Goal: Task Accomplishment & Management: Complete application form

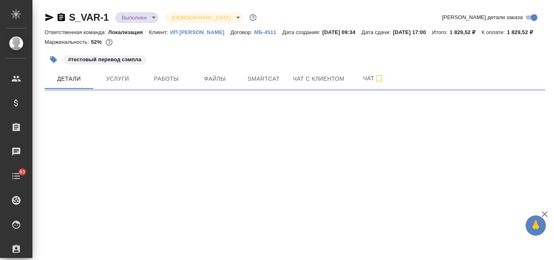
select select "RU"
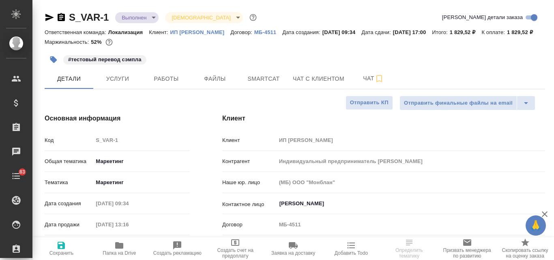
type input "Индивидуальный предприниматель Варова Александра Владимировна"
type textarea "x"
type input "[PERSON_NAME]"
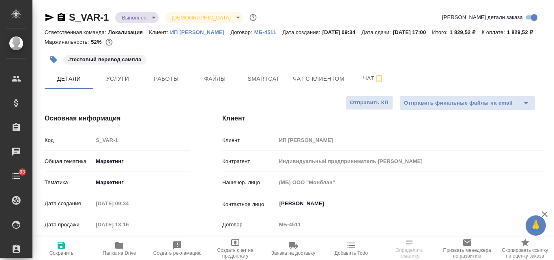
type input "Локализация"
type input "Гудина Александра"
type input "Индивидуальный предприниматель Варова Александра Владимировна"
type textarea "x"
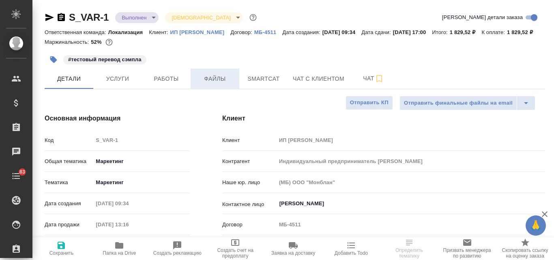
type textarea "x"
select select "RU"
type textarea "x"
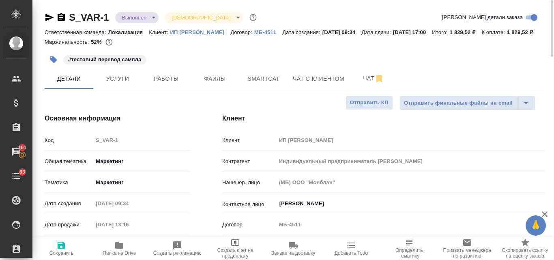
type input "Индивидуальный предприниматель Варова Александра Владимировна"
type textarea "x"
type input "Индивидуальный предприниматель Варова Александра Владимировна"
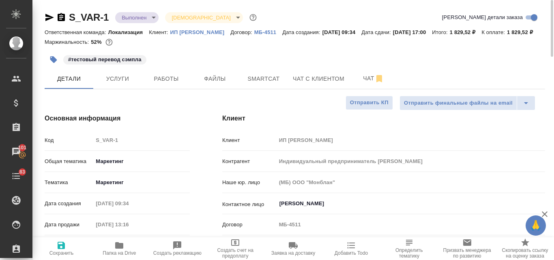
type textarea "x"
type input "Индивидуальный предприниматель Варова Александра Владимировна"
type textarea "x"
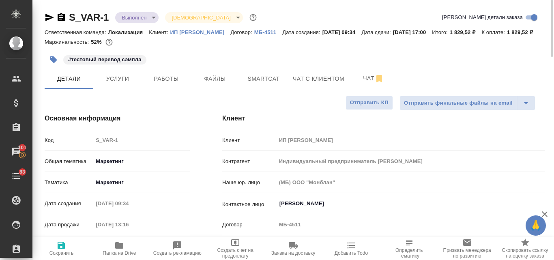
type textarea "x"
type input "Индивидуальный предприниматель Варова Александра Владимировна"
type textarea "x"
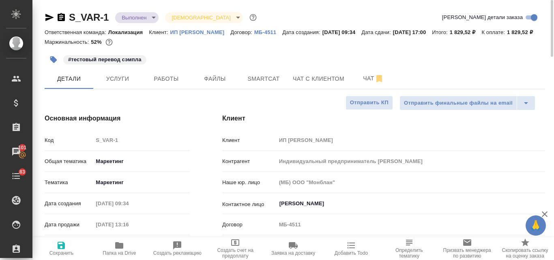
type textarea "x"
type input "Индивидуальный предприниматель Варова Александра Владимировна"
type textarea "x"
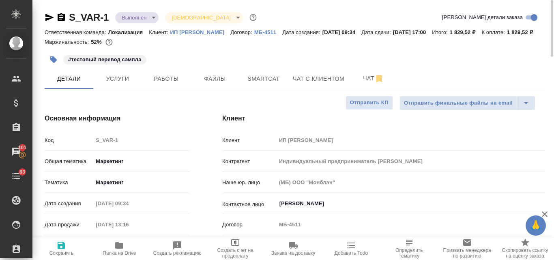
type input "Индивидуальный предприниматель Варова Александра Владимировна"
type textarea "x"
type input "Индивидуальный предприниматель Варова Александра Владимировна"
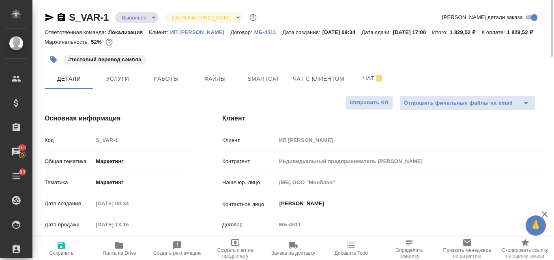
type textarea "x"
type input "Индивидуальный предприниматель Варова Александра Владимировна"
type textarea "x"
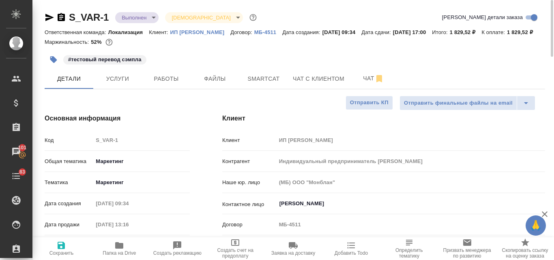
type textarea "x"
type input "Индивидуальный предприниматель Варова Александра Владимировна"
type textarea "x"
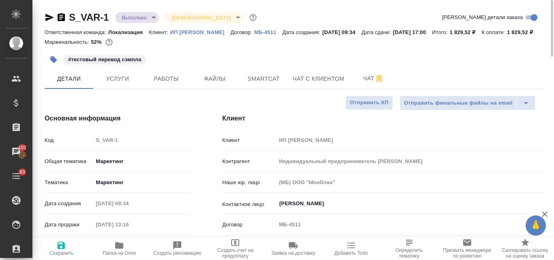
type textarea "x"
type input "Индивидуальный предприниматель Варова Александра Владимировна"
type textarea "x"
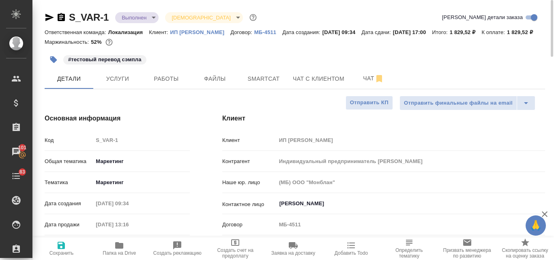
type input "Индивидуальный предприниматель Варова Александра Владимировна"
type textarea "x"
click at [105, 84] on span "Услуги" at bounding box center [117, 79] width 39 height 10
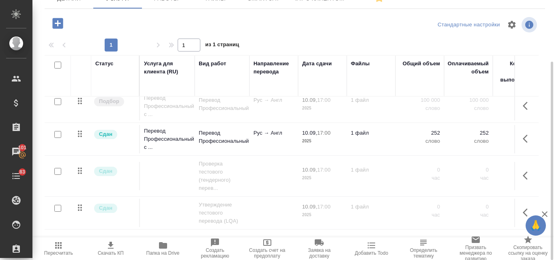
scroll to position [13, 0]
click at [231, 137] on p "Перевод Профессиональный" at bounding box center [222, 137] width 47 height 16
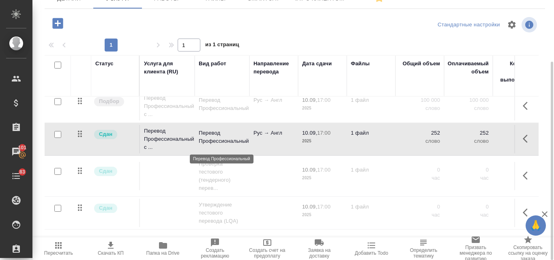
click at [231, 137] on p "Перевод Профессиональный" at bounding box center [222, 137] width 47 height 16
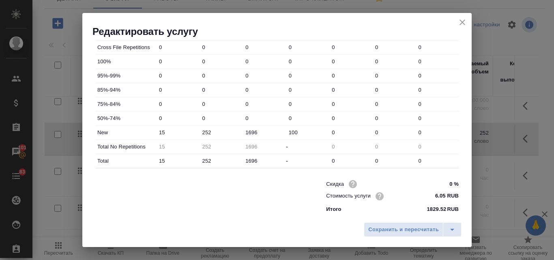
scroll to position [293, 0]
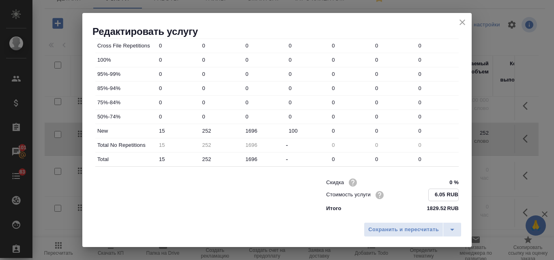
drag, startPoint x: 429, startPoint y: 193, endPoint x: 441, endPoint y: 195, distance: 12.8
click at [441, 195] on input "6.05 RUB" at bounding box center [443, 195] width 30 height 12
type input "0.0 RUB"
click at [411, 231] on span "Сохранить и пересчитать" at bounding box center [403, 229] width 71 height 9
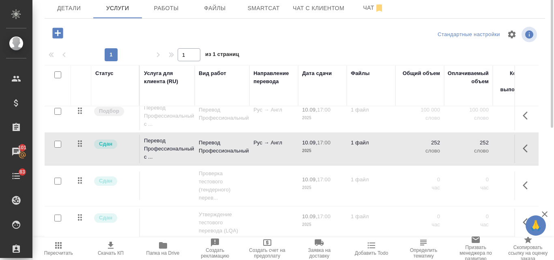
scroll to position [0, 0]
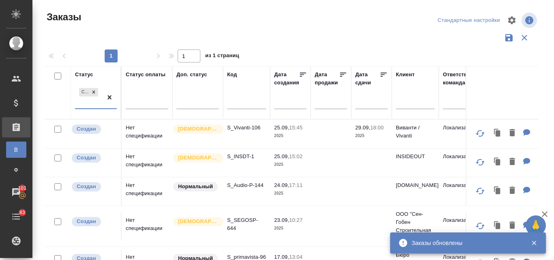
scroll to position [41, 0]
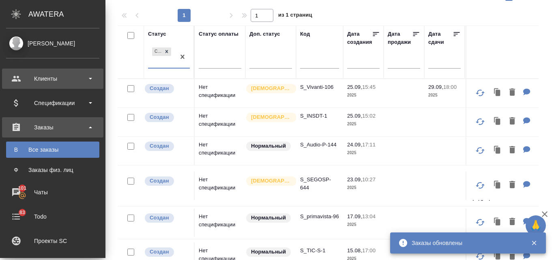
click at [34, 80] on div "Клиенты" at bounding box center [52, 79] width 93 height 12
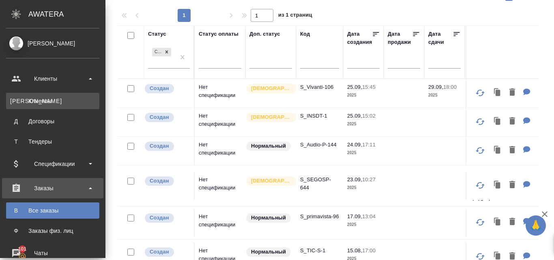
click at [41, 108] on link "К Клиенты" at bounding box center [52, 101] width 93 height 16
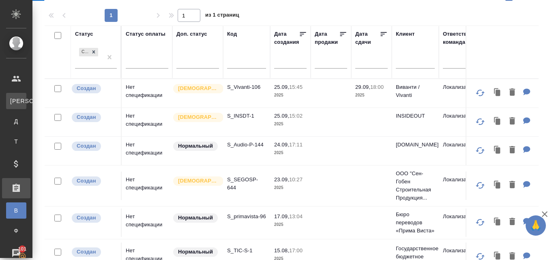
select select "RU"
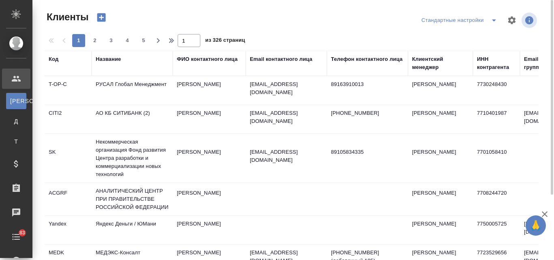
click at [105, 58] on div "Название" at bounding box center [108, 59] width 25 height 8
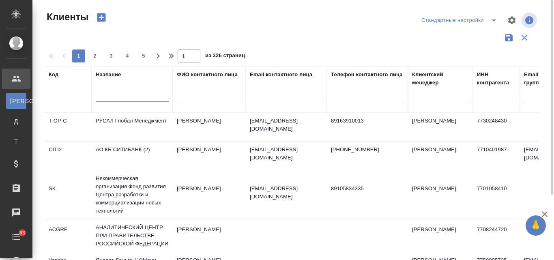
click at [117, 95] on input "text" at bounding box center [132, 97] width 73 height 10
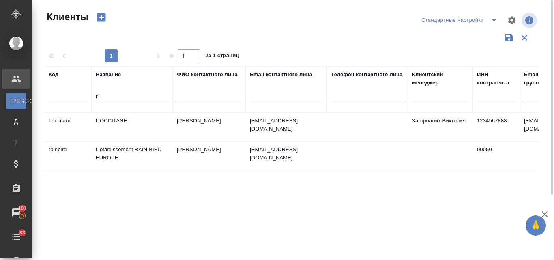
click at [110, 122] on td "L'OCCITANE" at bounding box center [132, 127] width 81 height 28
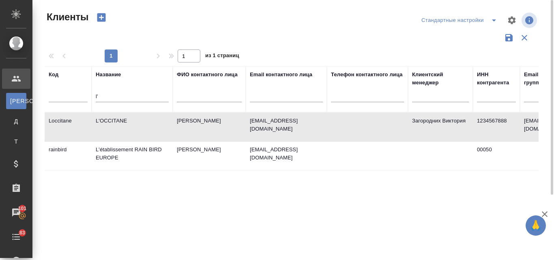
click at [110, 122] on td "L'OCCITANE" at bounding box center [132, 127] width 81 height 28
drag, startPoint x: 105, startPoint y: 94, endPoint x: 93, endPoint y: 94, distance: 11.8
click at [93, 94] on th "Название l'" at bounding box center [132, 89] width 81 height 46
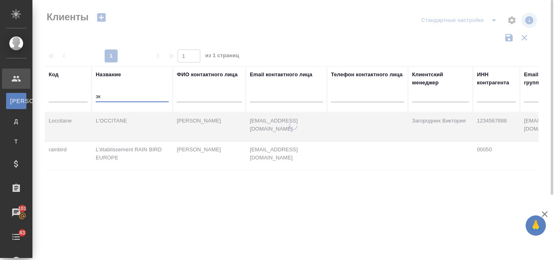
type input "з"
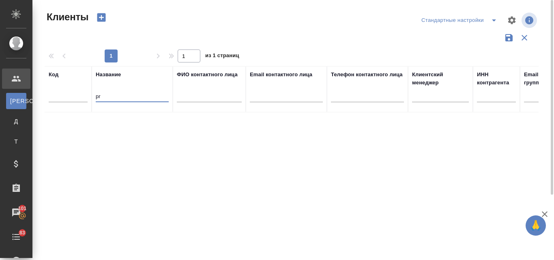
type input "p"
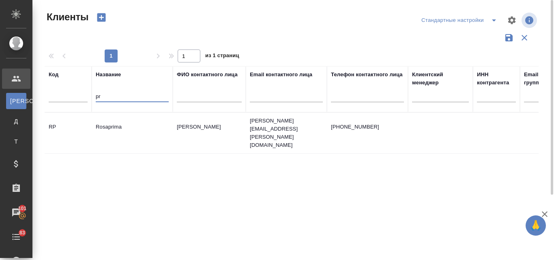
type input "p"
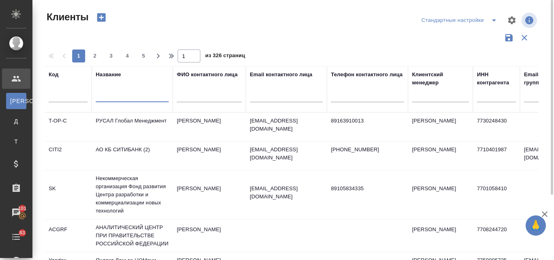
click at [265, 96] on input "text" at bounding box center [286, 97] width 73 height 10
paste input "@primavista.ru"
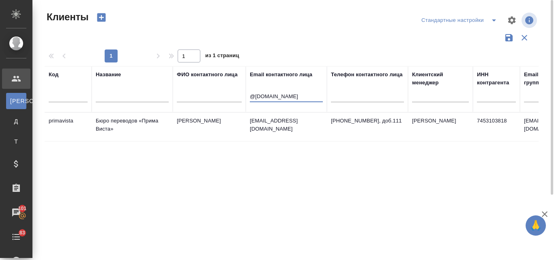
type input "@primavista.ru"
click at [188, 120] on td "Егозина Ирина" at bounding box center [209, 127] width 73 height 28
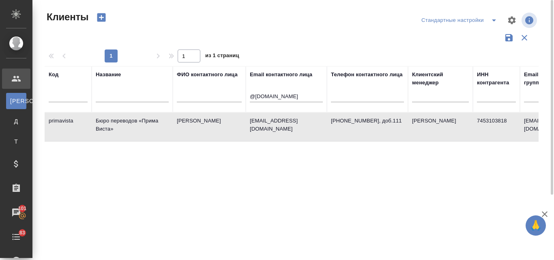
click at [188, 120] on td "Егозина Ирина" at bounding box center [209, 127] width 73 height 28
click at [114, 95] on input "text" at bounding box center [132, 97] width 73 height 10
drag, startPoint x: 297, startPoint y: 95, endPoint x: 239, endPoint y: 96, distance: 57.1
click at [239, 96] on tr "Код Название ФИО контактного лица Email контактного лица @primavista.ru Телефон…" at bounding box center [351, 89] width 613 height 46
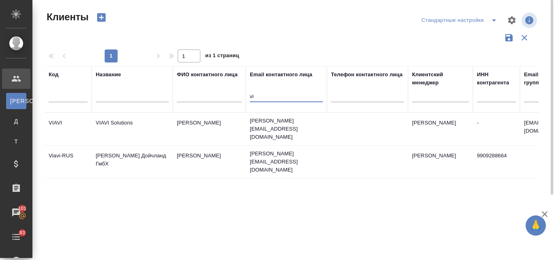
type input "v"
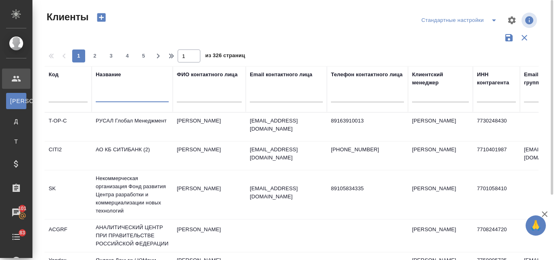
click at [113, 96] on input "text" at bounding box center [132, 97] width 73 height 10
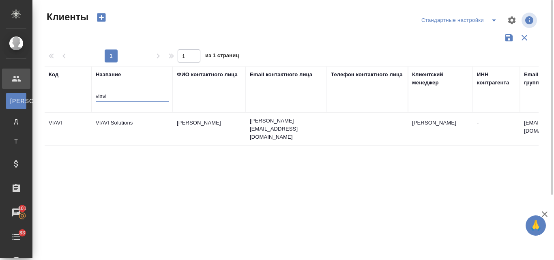
type input "viavi"
click at [114, 121] on td "VIAVI Solutions" at bounding box center [132, 129] width 81 height 28
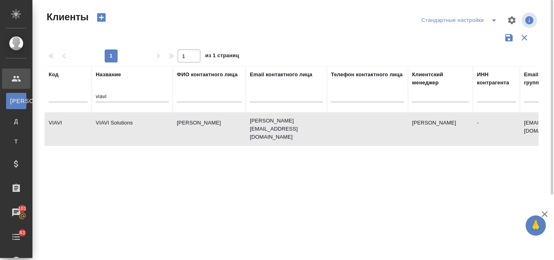
click at [114, 121] on td "VIAVI Solutions" at bounding box center [132, 129] width 81 height 28
drag, startPoint x: 106, startPoint y: 94, endPoint x: 75, endPoint y: 95, distance: 30.8
click at [75, 95] on tr "Код Название viavi ФИО контактного лица Email контактного лица Телефон контактн…" at bounding box center [351, 89] width 613 height 46
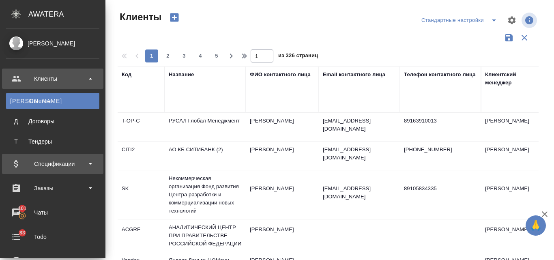
click at [32, 163] on div "Спецификации" at bounding box center [52, 164] width 93 height 12
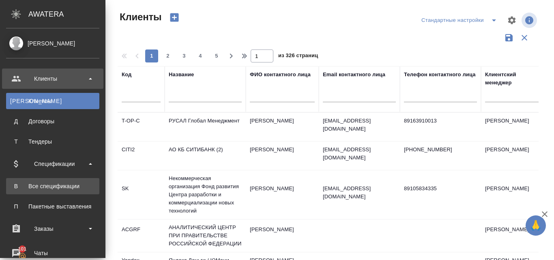
click at [30, 186] on div "Все спецификации" at bounding box center [52, 186] width 85 height 8
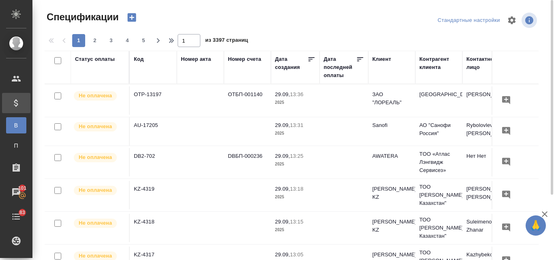
click at [137, 61] on div "Код" at bounding box center [139, 59] width 10 height 8
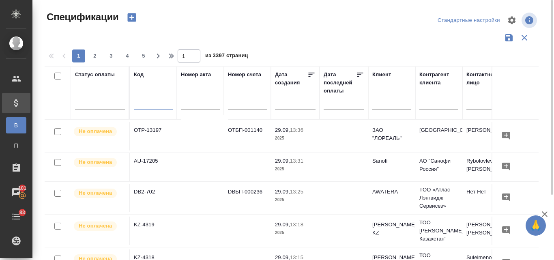
click at [147, 100] on input "text" at bounding box center [153, 104] width 39 height 10
paste input "Можно попробовать выудить инфу, собираются ли они нам доверять последующие пере…"
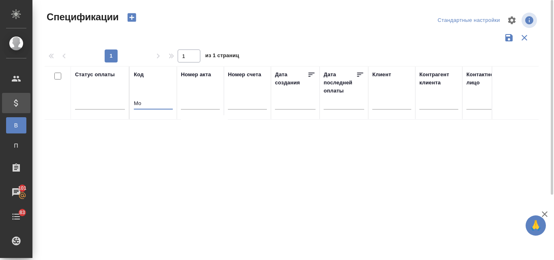
type input "М"
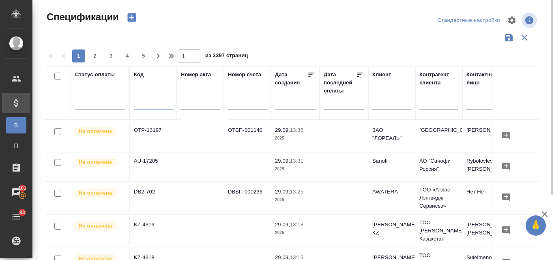
paste input "ALS USA-1231"
click at [146, 103] on input "ALS USA-1231" at bounding box center [153, 104] width 39 height 10
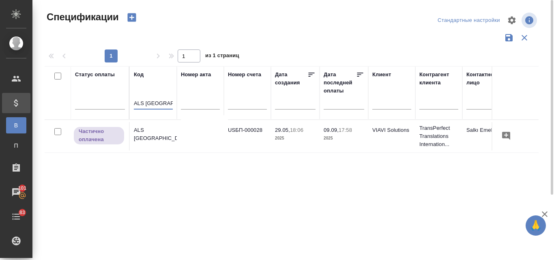
type input "ALS USA-1231"
click at [148, 132] on td "ALS USA-1231" at bounding box center [153, 136] width 47 height 28
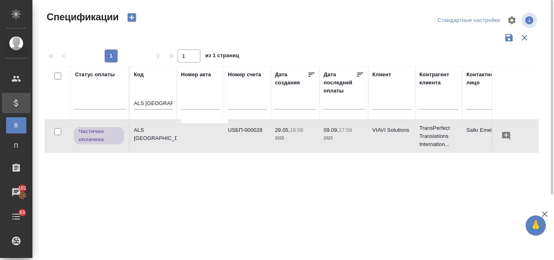
click at [148, 132] on td "ALS USA-1231" at bounding box center [153, 136] width 47 height 28
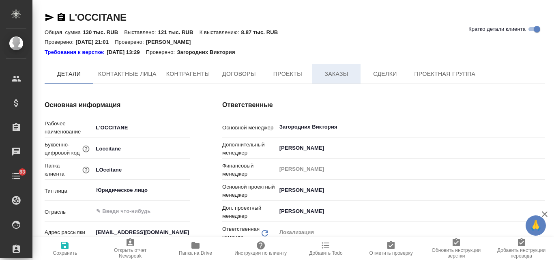
type textarea "x"
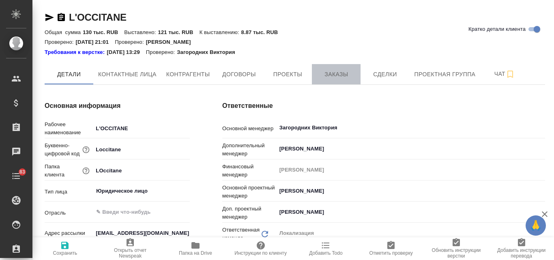
click at [331, 79] on span "Заказы" at bounding box center [335, 74] width 39 height 10
type textarea "x"
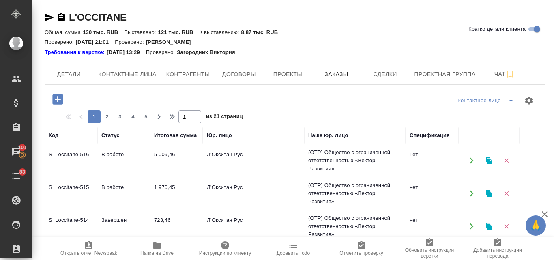
click at [87, 187] on td "S_Loccitane-515" at bounding box center [71, 193] width 53 height 28
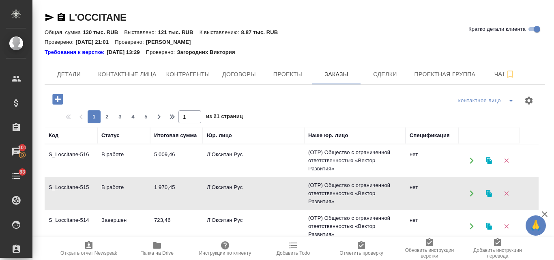
click at [87, 187] on td "S_Loccitane-515" at bounding box center [71, 193] width 53 height 28
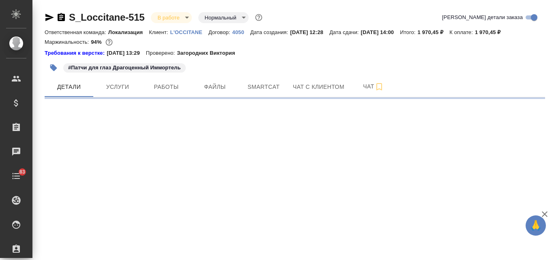
select select "RU"
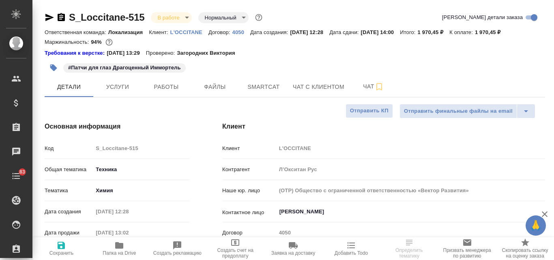
type textarea "x"
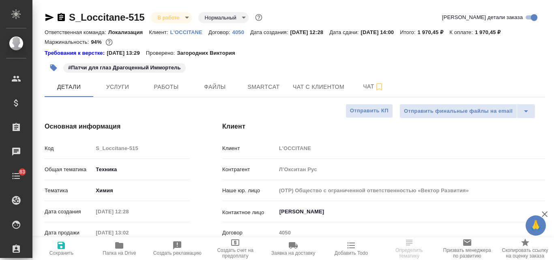
type textarea "x"
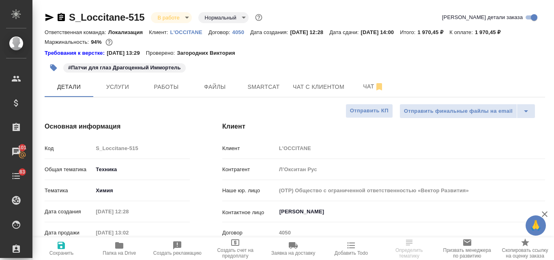
type textarea "x"
select select "RU"
type textarea "x"
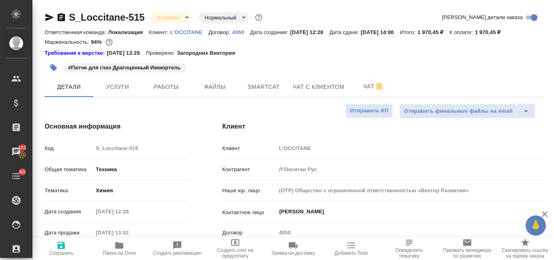
type textarea "x"
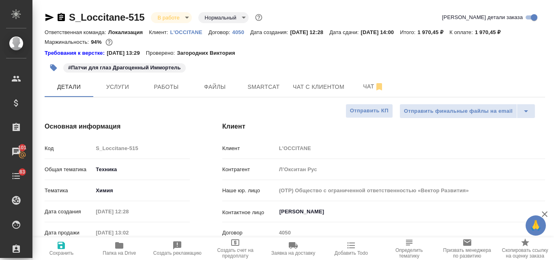
type textarea "x"
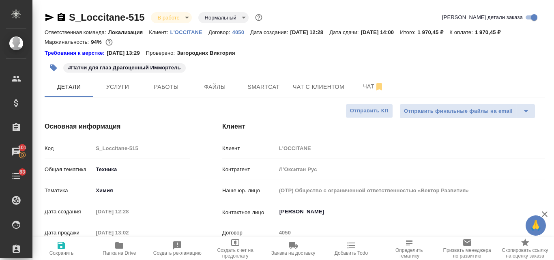
scroll to position [81, 0]
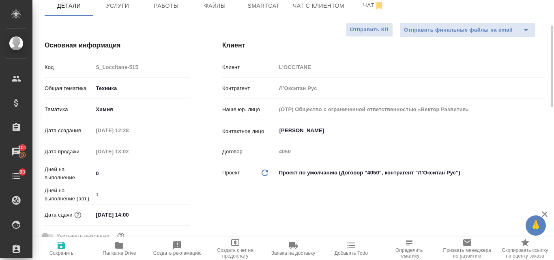
click at [117, 252] on span "Папка на Drive" at bounding box center [119, 253] width 33 height 6
type textarea "x"
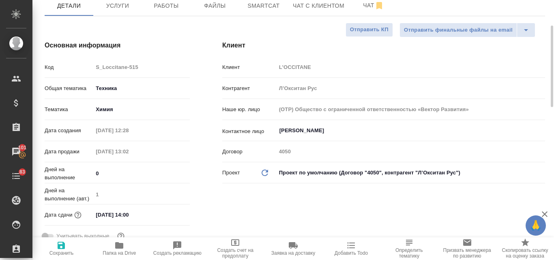
type textarea "x"
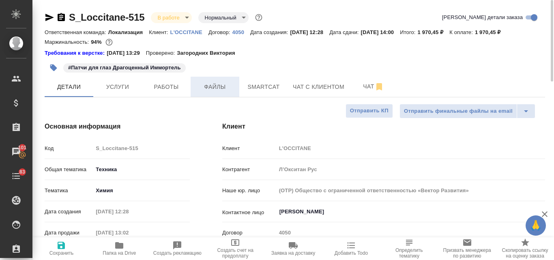
click at [208, 84] on span "Файлы" at bounding box center [214, 87] width 39 height 10
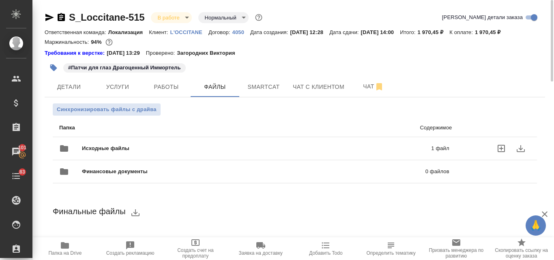
click at [309, 151] on p "1 файл" at bounding box center [364, 148] width 169 height 8
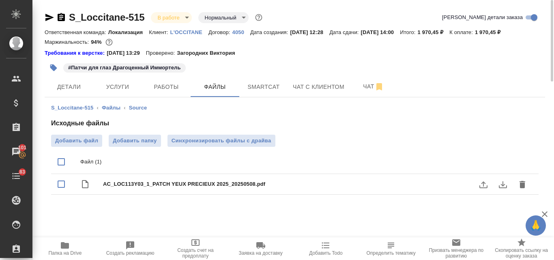
click at [498, 184] on icon "download" at bounding box center [503, 185] width 10 height 10
click at [171, 91] on span "Работы" at bounding box center [166, 87] width 39 height 10
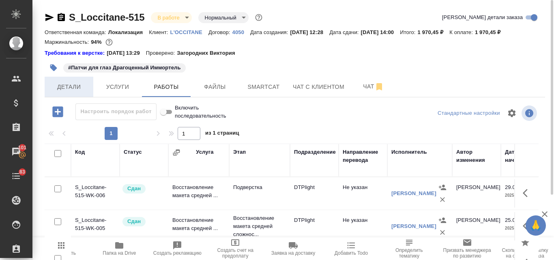
click at [72, 94] on button "Детали" at bounding box center [69, 87] width 49 height 20
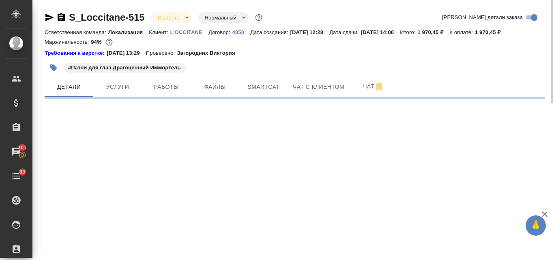
select select "RU"
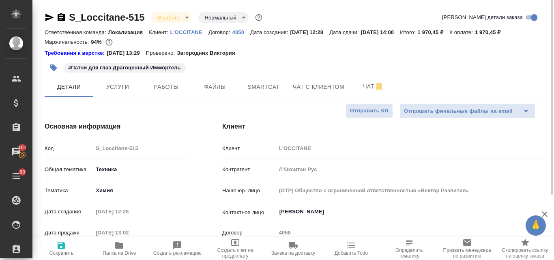
type textarea "x"
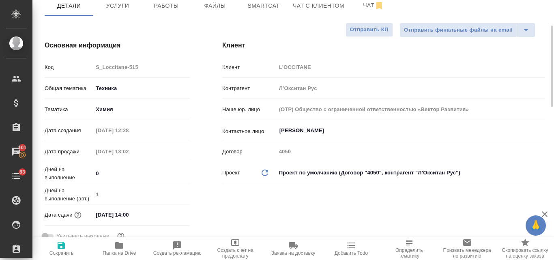
scroll to position [41, 0]
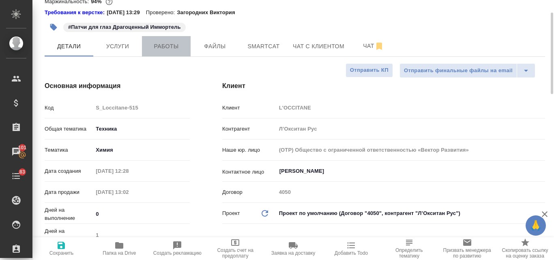
click at [158, 47] on span "Работы" at bounding box center [166, 46] width 39 height 10
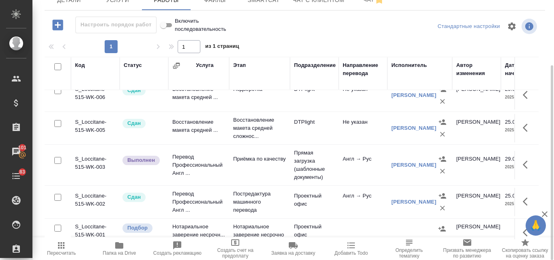
scroll to position [26, 0]
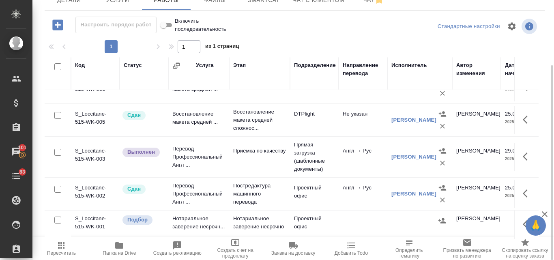
click at [197, 214] on td "Нотариальное заверение несрочн..." at bounding box center [198, 224] width 61 height 28
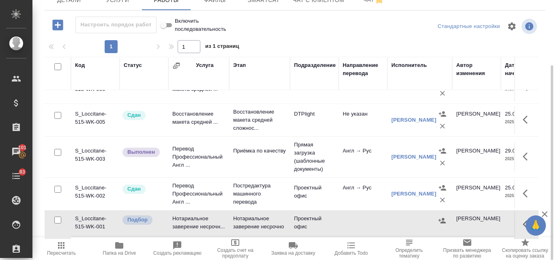
click at [181, 211] on td "Нотариальное заверение несрочн..." at bounding box center [198, 224] width 61 height 28
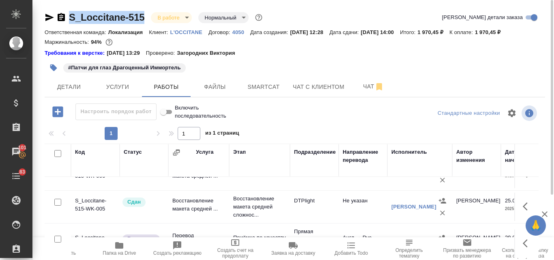
drag, startPoint x: 146, startPoint y: 14, endPoint x: 71, endPoint y: 17, distance: 74.6
click at [71, 17] on div "S_Loccitane-515 В работе inProgress Нормальный normal" at bounding box center [154, 17] width 219 height 13
copy link "S_Loccitane-515"
click at [47, 17] on icon "button" at bounding box center [49, 17] width 9 height 7
copy link "S_Loccitane-515"
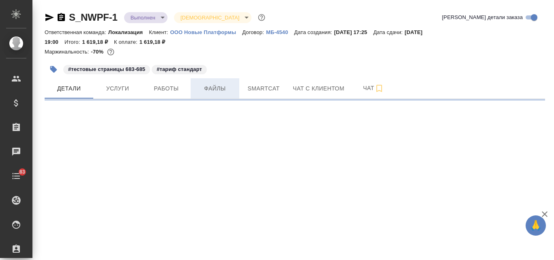
select select "RU"
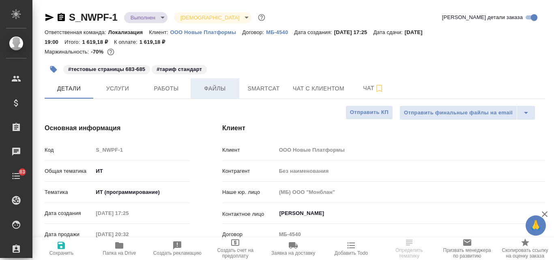
type textarea "x"
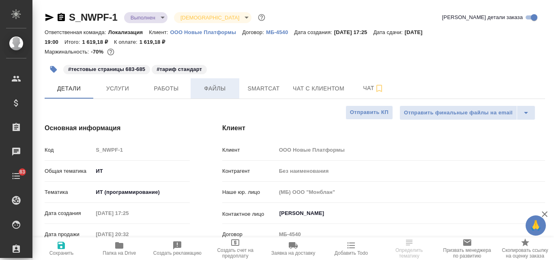
type textarea "x"
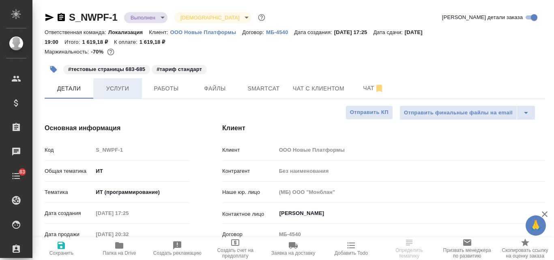
click at [107, 88] on span "Услуги" at bounding box center [117, 88] width 39 height 10
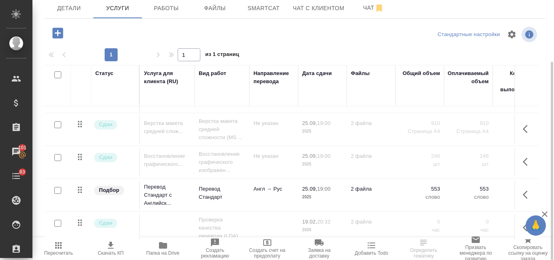
scroll to position [99, 0]
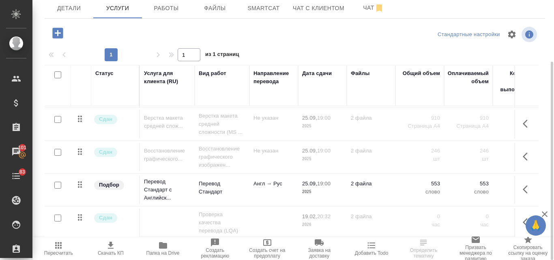
click at [331, 175] on td "25.09, 19:00 2025" at bounding box center [322, 189] width 49 height 28
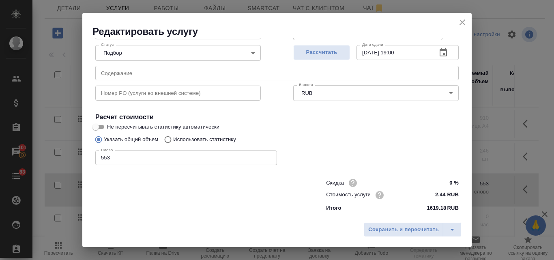
scroll to position [83, 0]
drag, startPoint x: 438, startPoint y: 195, endPoint x: 424, endPoint y: 195, distance: 14.6
click at [428, 195] on input "2.44 RUB" at bounding box center [443, 195] width 30 height 12
type input "0.0 RUB"
click at [418, 229] on span "Сохранить и пересчитать" at bounding box center [403, 229] width 71 height 9
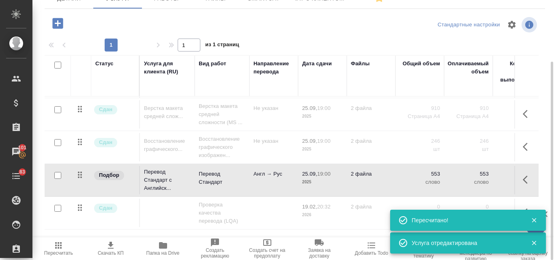
scroll to position [0, 0]
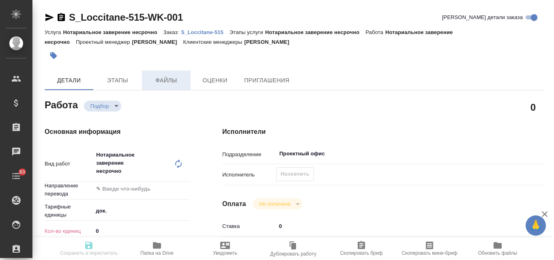
type textarea "x"
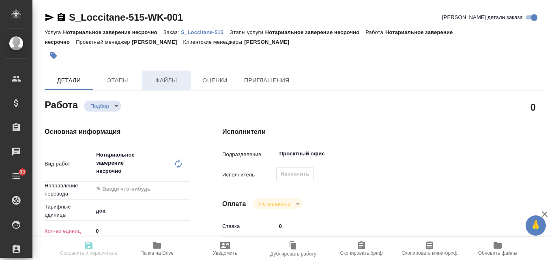
type textarea "x"
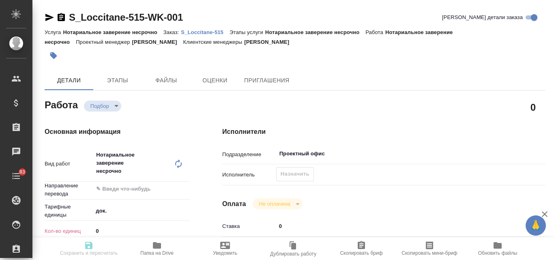
type textarea "x"
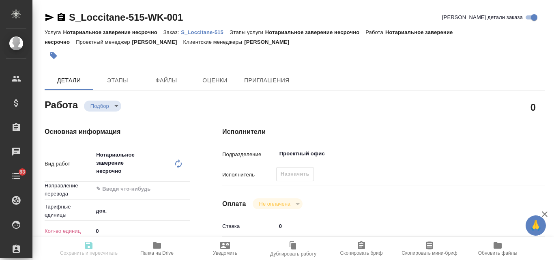
type textarea "x"
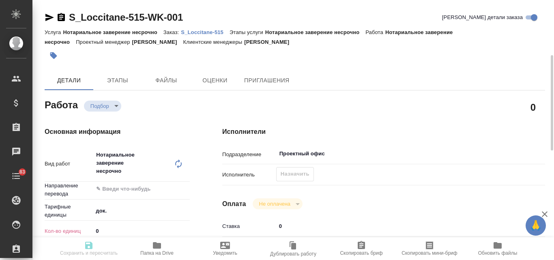
scroll to position [41, 0]
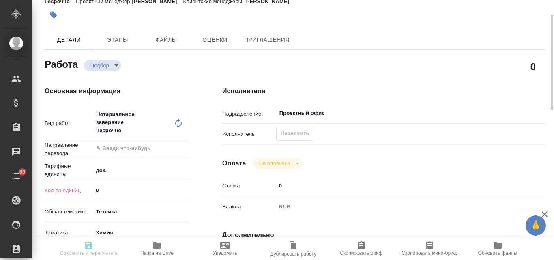
type textarea "x"
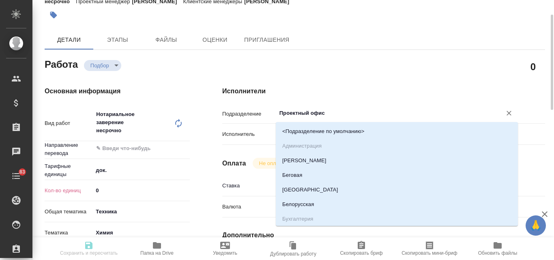
click at [306, 115] on input "Проектный офис" at bounding box center [383, 113] width 210 height 10
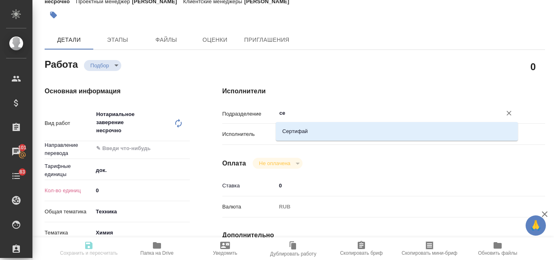
type input "сер"
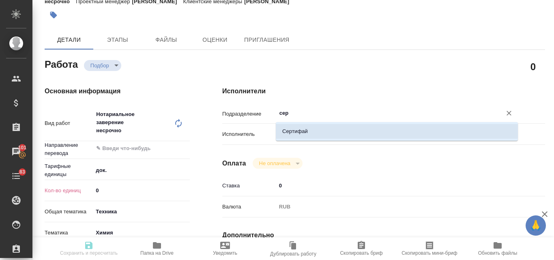
click at [295, 133] on li "Сертифай" at bounding box center [397, 131] width 242 height 15
type textarea "x"
type input "Сертифай"
type textarea "x"
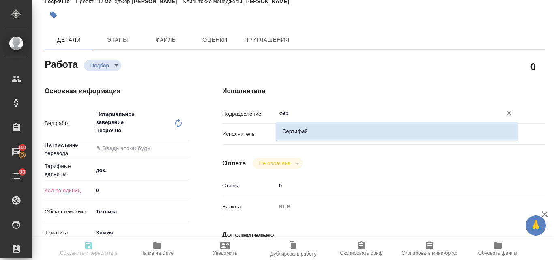
type textarea "x"
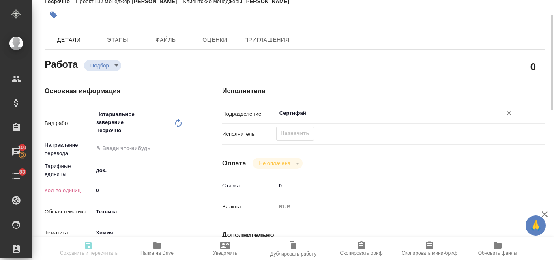
type input "Сертифай"
click at [283, 134] on div "Назначить" at bounding box center [295, 133] width 38 height 14
drag, startPoint x: 105, startPoint y: 192, endPoint x: 91, endPoint y: 188, distance: 14.9
click at [91, 188] on div "Кол-во единиц 0" at bounding box center [117, 190] width 145 height 14
type textarea "x"
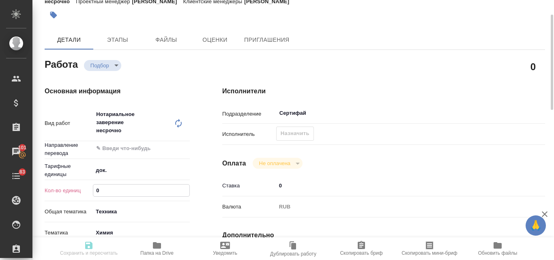
type input "1"
type textarea "x"
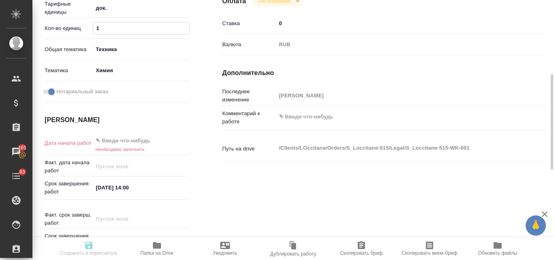
scroll to position [284, 0]
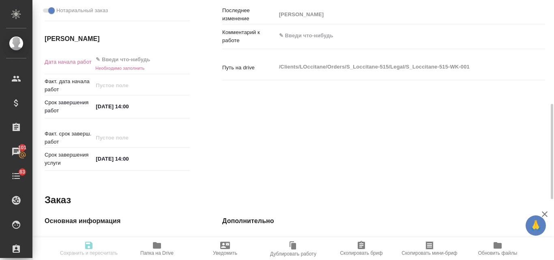
type input "1"
click at [122, 64] on input "text" at bounding box center [128, 60] width 71 height 12
click at [167, 58] on icon "button" at bounding box center [165, 59] width 7 height 8
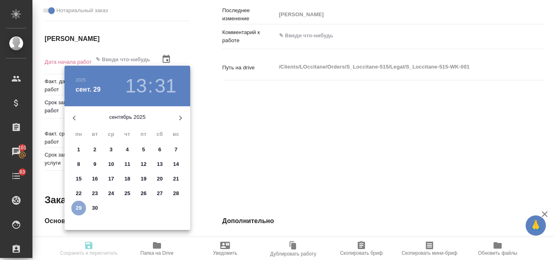
click at [80, 205] on p "29" at bounding box center [79, 208] width 6 height 8
type textarea "x"
type input "29.09.2025 13:31"
type textarea "x"
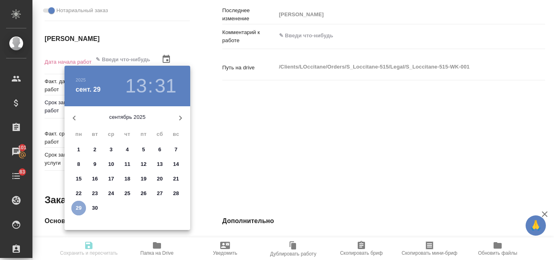
type textarea "x"
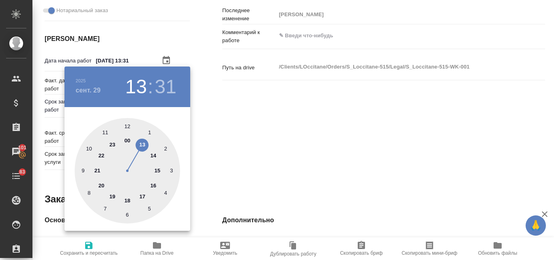
click at [153, 156] on div at bounding box center [127, 170] width 105 height 105
type textarea "x"
type input "29.09.2025 14:31"
type textarea "x"
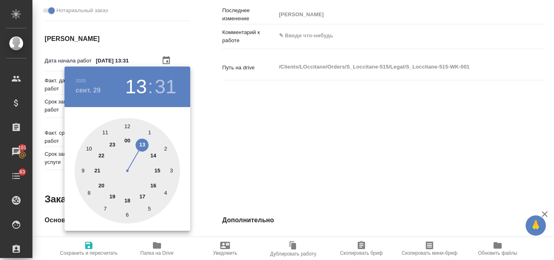
type textarea "x"
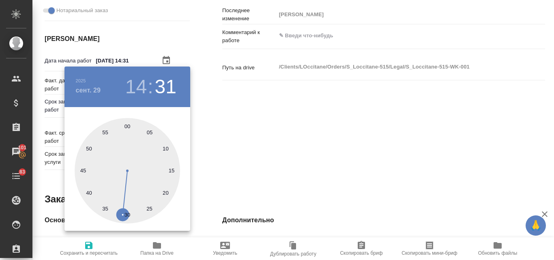
click at [126, 126] on div at bounding box center [127, 170] width 105 height 105
type textarea "x"
type input "29.09.2025 14:00"
type textarea "x"
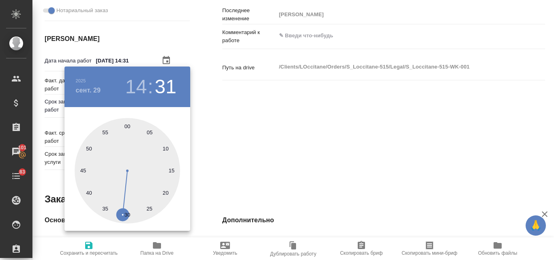
type textarea "x"
click at [278, 127] on div at bounding box center [277, 130] width 554 height 260
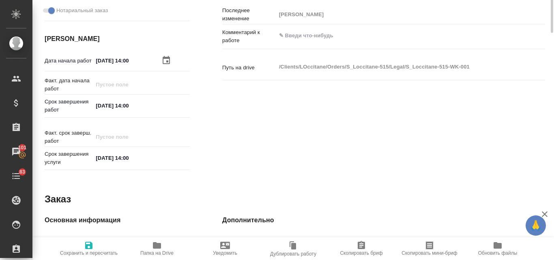
scroll to position [122, 0]
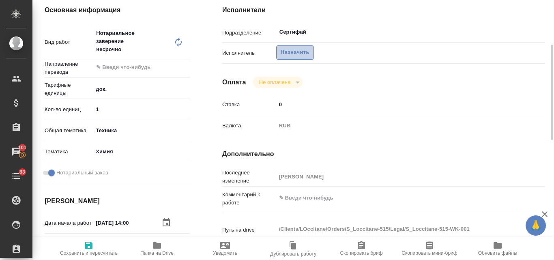
click at [297, 55] on span "Назначить" at bounding box center [294, 52] width 29 height 9
type textarea "x"
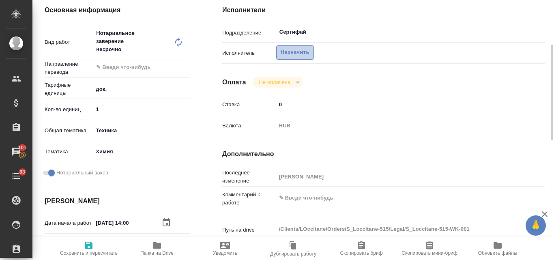
type textarea "x"
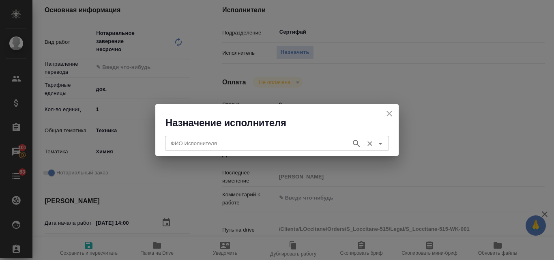
click at [203, 147] on input "ФИО Исполнителя" at bounding box center [257, 143] width 180 height 10
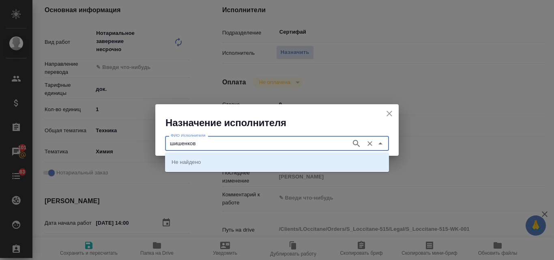
type input "шишенков"
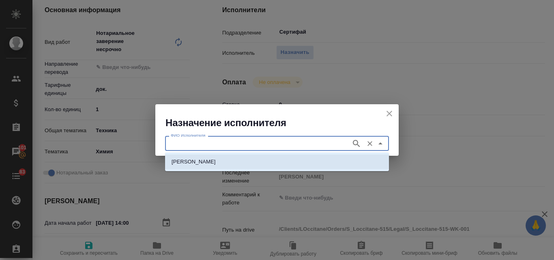
click at [186, 162] on p "НОТАРИУС Шишенков Леонид Васильевич" at bounding box center [193, 162] width 44 height 8
type input "НОТАРИУС Шишенков Леонид Васильевич"
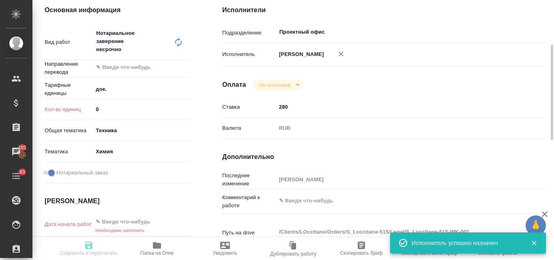
type textarea "x"
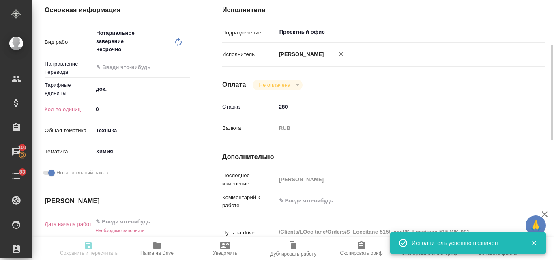
type textarea "x"
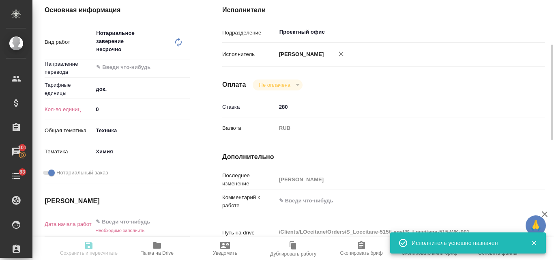
type textarea "x"
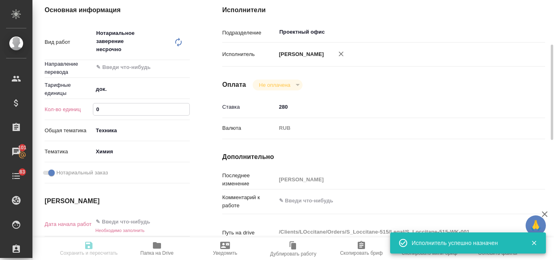
drag, startPoint x: 98, startPoint y: 109, endPoint x: 93, endPoint y: 108, distance: 5.3
click at [93, 108] on input "0" at bounding box center [141, 109] width 96 height 12
type textarea "x"
type input "1"
type textarea "x"
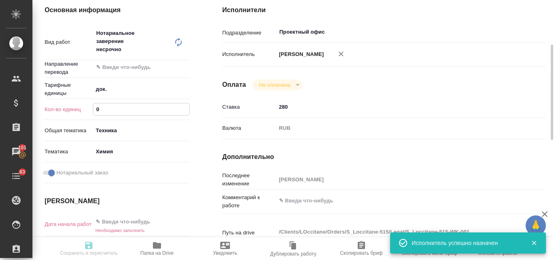
type textarea "x"
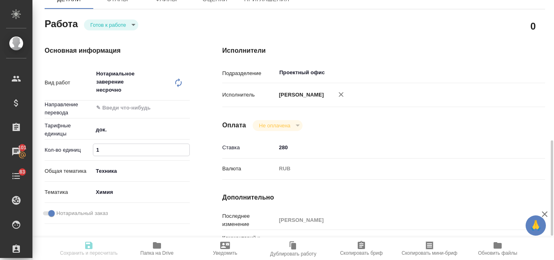
scroll to position [203, 0]
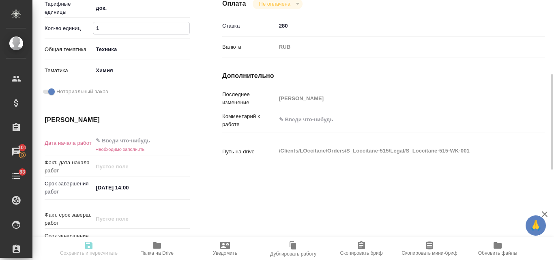
type input "1"
click at [110, 145] on input "text" at bounding box center [128, 141] width 71 height 12
click at [163, 141] on icon "button" at bounding box center [166, 140] width 10 height 10
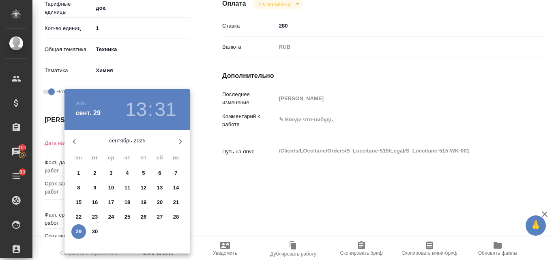
click at [79, 232] on p "29" at bounding box center [79, 231] width 6 height 8
type textarea "x"
type input "29.09.2025 13:31"
type textarea "x"
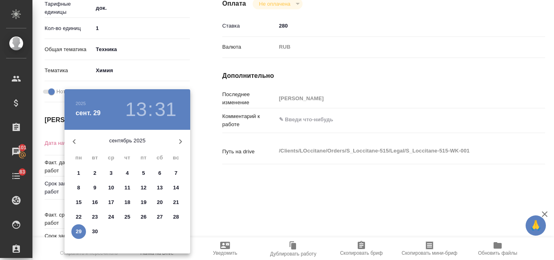
type textarea "x"
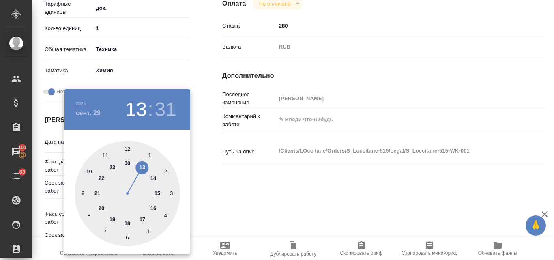
click at [154, 177] on div at bounding box center [127, 193] width 105 height 105
type textarea "x"
type input "29.09.2025 14:31"
type textarea "x"
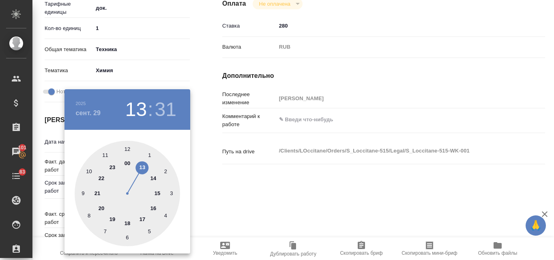
type textarea "x"
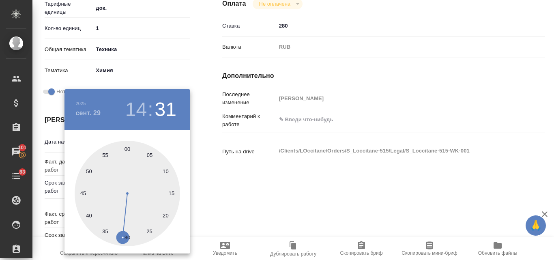
click at [126, 150] on div at bounding box center [127, 193] width 105 height 105
type textarea "x"
type input "29.09.2025 14:00"
type textarea "x"
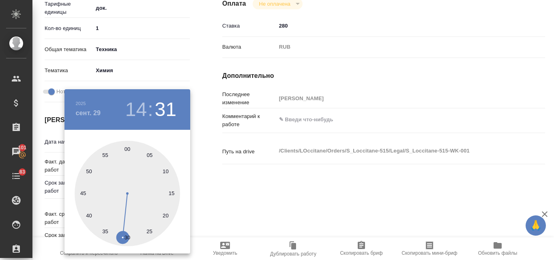
type textarea "x"
click at [314, 200] on div at bounding box center [277, 130] width 554 height 260
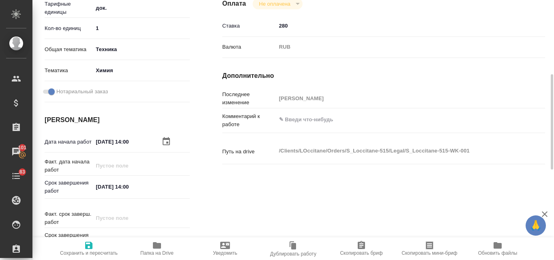
click at [92, 248] on icon "button" at bounding box center [88, 245] width 7 height 7
type textarea "x"
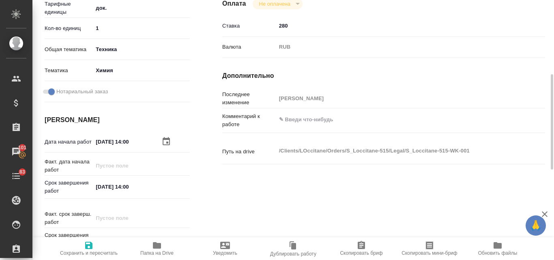
type textarea "x"
type input "readyForWork"
type textarea "Нотариальное заверение несрочно"
type textarea "x"
type input "5a8b1489cc6b4906c91bfd8b"
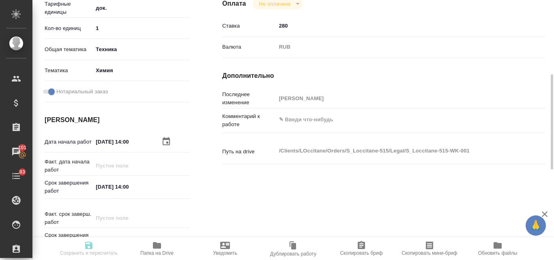
type input "1"
type input "tech"
type input "5a8b8b956a9677013d343d8b"
checkbox input "true"
type input "29.09.2025 14:00"
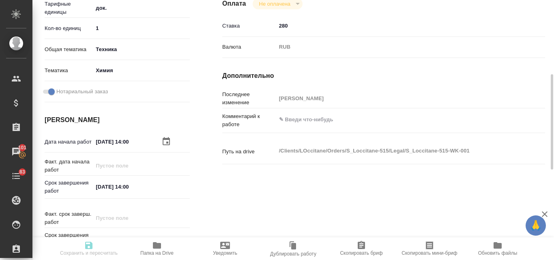
type input "30.09.2025 14:00"
type input "Проектный офис"
type input "notPayed"
type input "280"
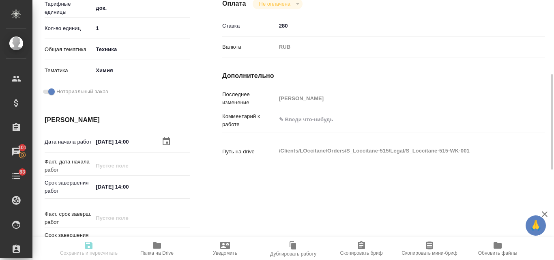
type input "RUB"
type input "[PERSON_NAME]"
type textarea "x"
type textarea "/Clients/LOccitane/Orders/S_Loccitane-515/Legal/S_Loccitane-515-WK-001"
type textarea "x"
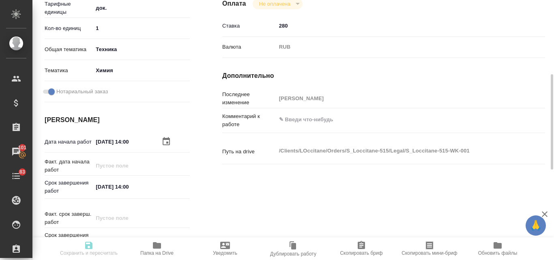
type input "S_Loccitane-515"
type input "Нотариальное заверение несрочно"
type input "[PERSON_NAME]"
type input "Арсеньева Вера"
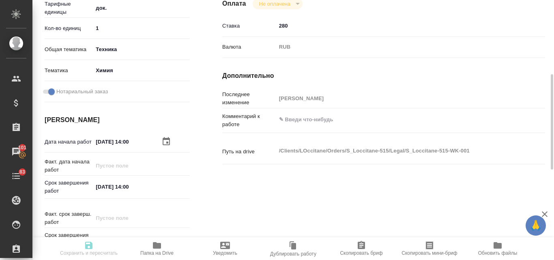
type input "/Clients/LOccitane/Orders/S_Loccitane-515"
type textarea "x"
type textarea "примите, пожалуйста, новую заявку на перевод и заверение Наименование продукта:…"
type textarea "x"
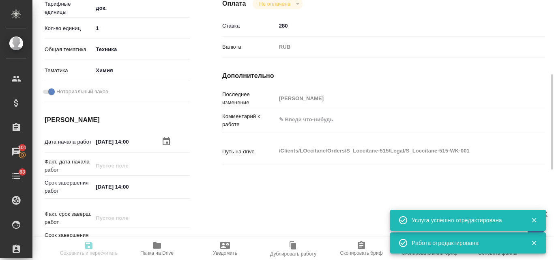
type textarea "x"
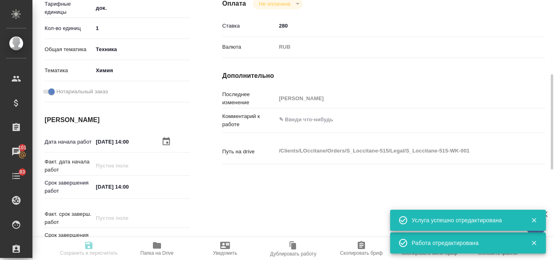
type textarea "x"
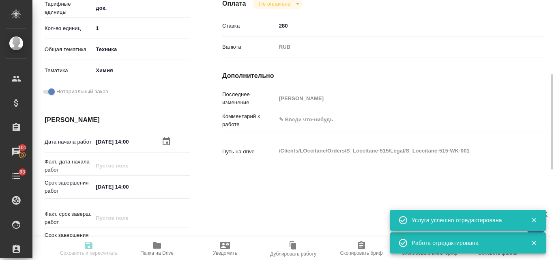
type textarea "x"
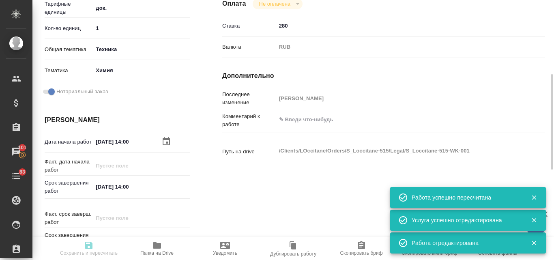
type input "readyForWork"
type textarea "Нотариальное заверение несрочно"
type textarea "x"
type input "5a8b1489cc6b4906c91bfd8b"
type input "1"
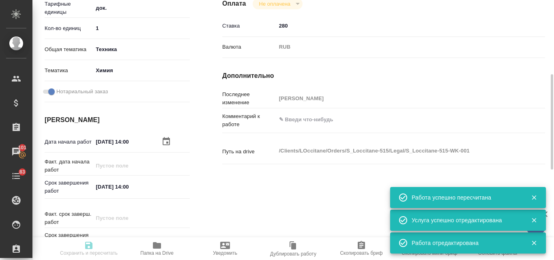
type input "tech"
type input "5a8b8b956a9677013d343d8b"
checkbox input "true"
type input "29.09.2025 14:00"
type input "30.09.2025 14:00"
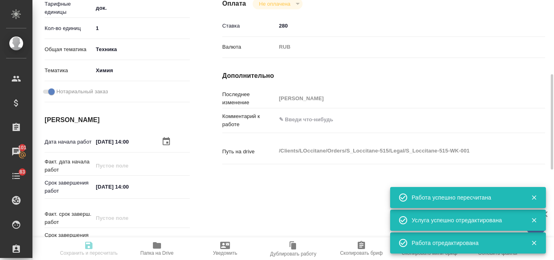
type input "30.09.2025 14:00"
type input "Проектный офис"
type input "notPayed"
type input "280"
type input "RUB"
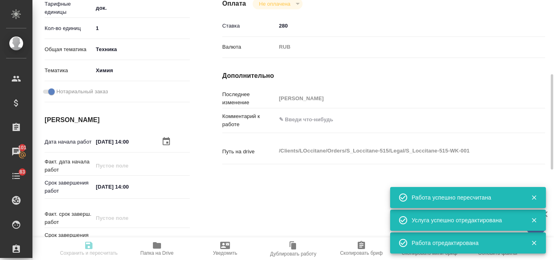
type input "[PERSON_NAME]"
type textarea "x"
type textarea "/Clients/LOccitane/Orders/S_Loccitane-515/Legal/S_Loccitane-515-WK-001"
type textarea "x"
type input "S_Loccitane-515"
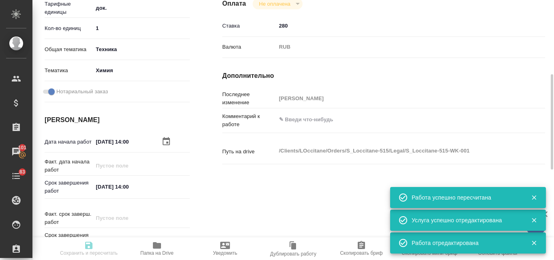
type input "Нотариальное заверение несрочно"
type input "[PERSON_NAME]"
type input "Арсеньева Вера"
type input "/Clients/LOccitane/Orders/S_Loccitane-515"
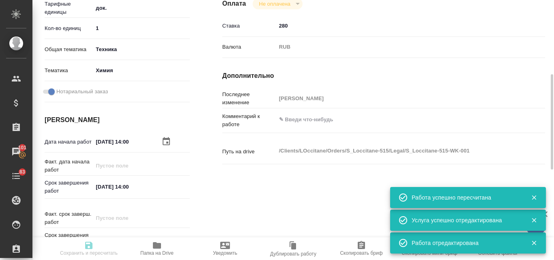
type textarea "x"
type textarea "примите, пожалуйста, новую заявку на перевод и заверение Наименование продукта:…"
type textarea "x"
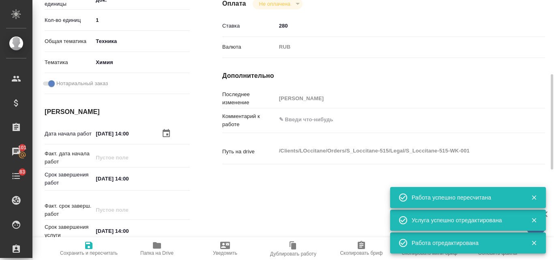
type textarea "x"
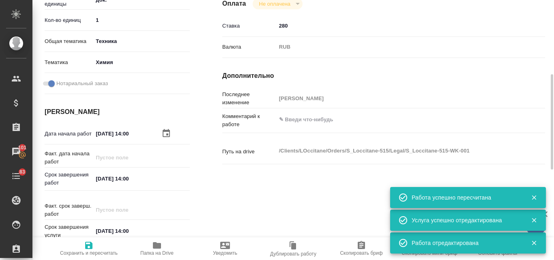
type textarea "x"
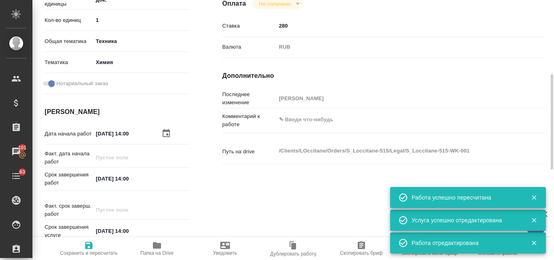
type textarea "x"
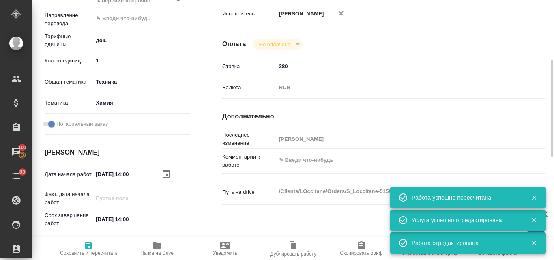
scroll to position [0, 0]
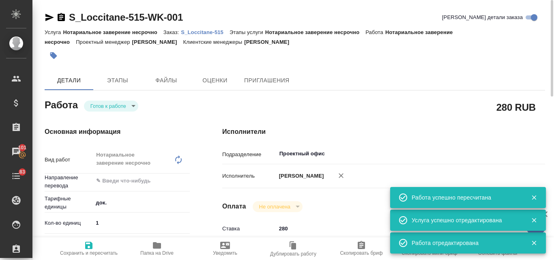
type textarea "x"
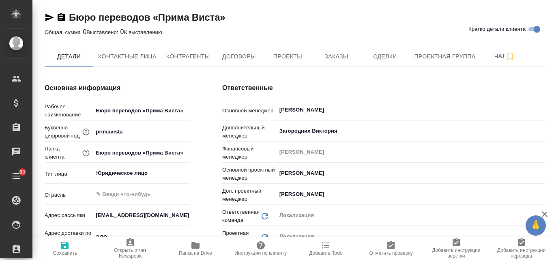
click at [331, 57] on span "Заказы" at bounding box center [335, 56] width 39 height 10
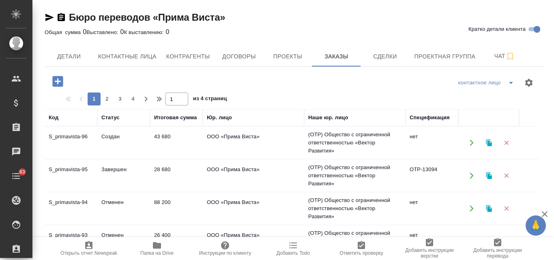
click at [117, 135] on td "Создан" at bounding box center [123, 142] width 53 height 28
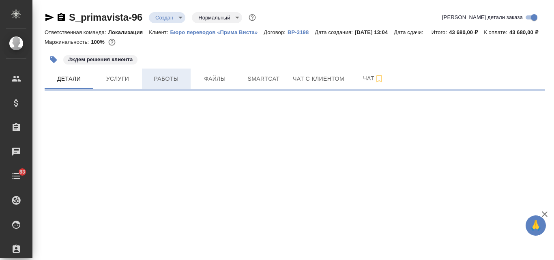
select select "RU"
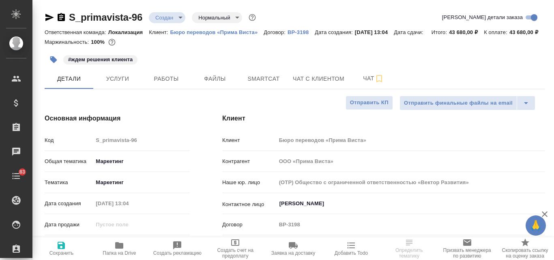
type textarea "x"
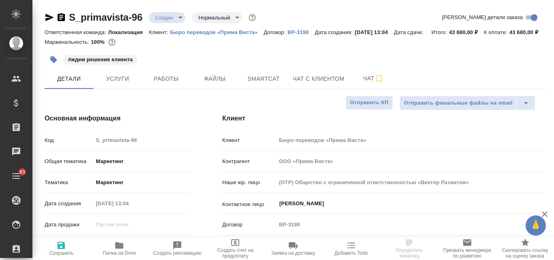
type textarea "x"
click at [182, 19] on body "🙏 .cls-1 fill:#fff; AWATERA Valyaeva [PERSON_NAME] Спецификации Заказы 101 Чаты…" at bounding box center [277, 130] width 554 height 260
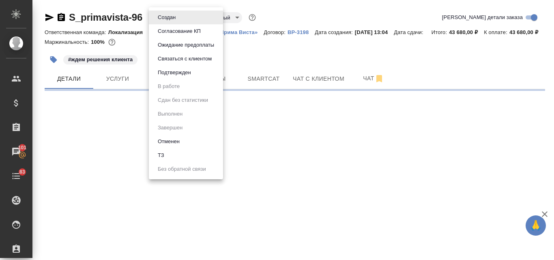
click at [180, 145] on button "Отменен" at bounding box center [168, 141] width 27 height 9
select select "RU"
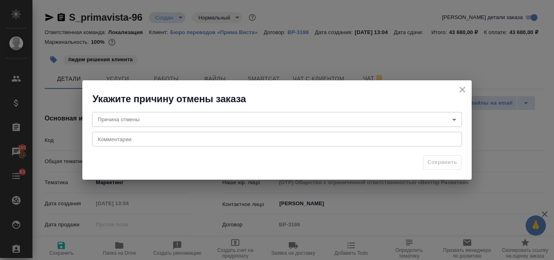
type textarea "x"
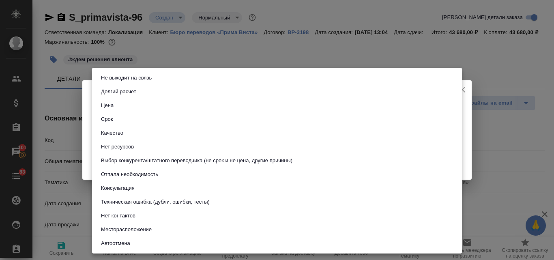
click at [135, 117] on body "🙏 .cls-1 fill:#fff; AWATERA Valyaeva [PERSON_NAME] Спецификации Заказы 101 Чаты…" at bounding box center [277, 130] width 554 height 260
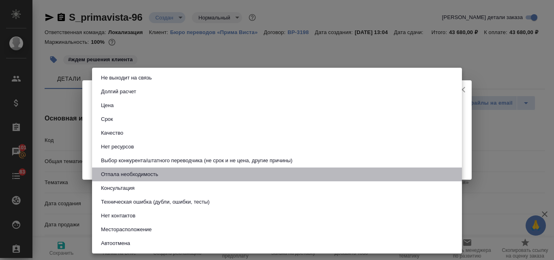
click at [150, 172] on button "Отпала необходимость" at bounding box center [129, 174] width 62 height 9
type input "noNeed"
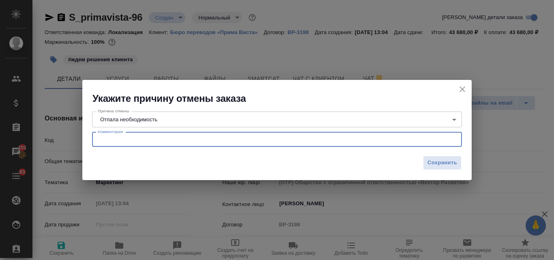
click at [120, 142] on textarea at bounding box center [277, 139] width 358 height 6
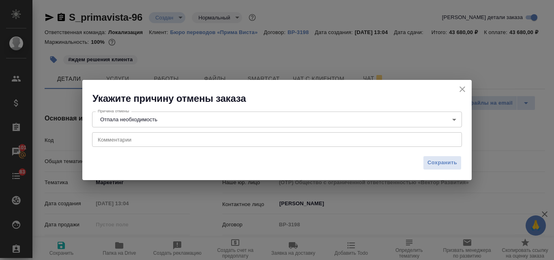
type textarea "x"
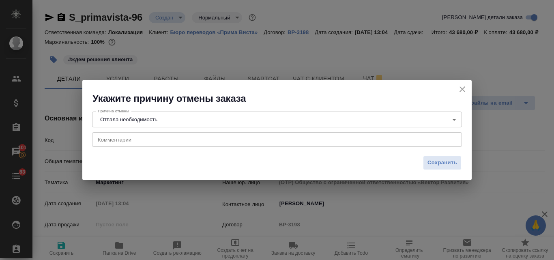
type textarea "x"
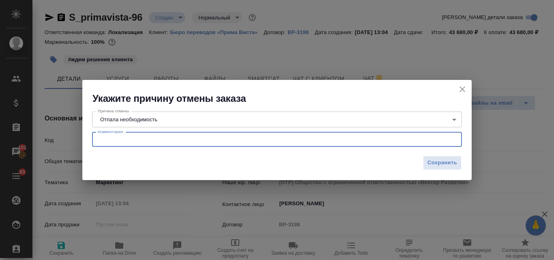
paste textarea "Пока проект заказчики поставили на стоп 😢 [PERSON_NAME] надеяться, что вернутся…"
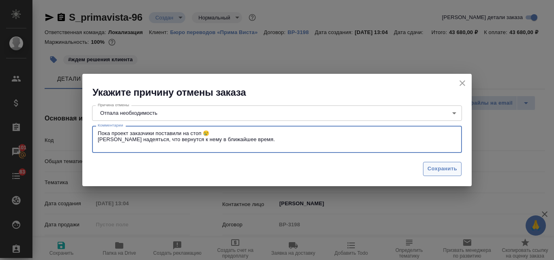
type textarea "Пока проект заказчики поставили на стоп 😢 [PERSON_NAME] надеяться, что вернутся…"
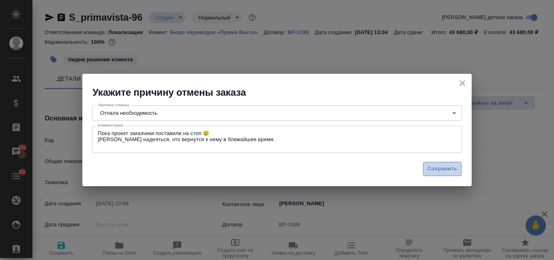
click at [434, 169] on span "Сохранить" at bounding box center [442, 168] width 30 height 9
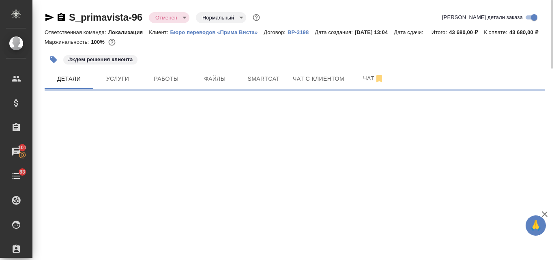
select select "RU"
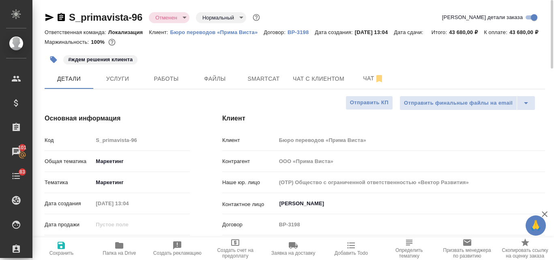
type textarea "x"
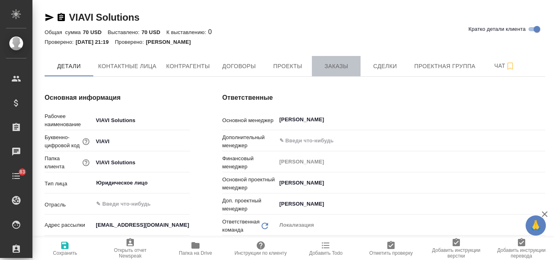
click at [339, 68] on span "Заказы" at bounding box center [335, 66] width 39 height 10
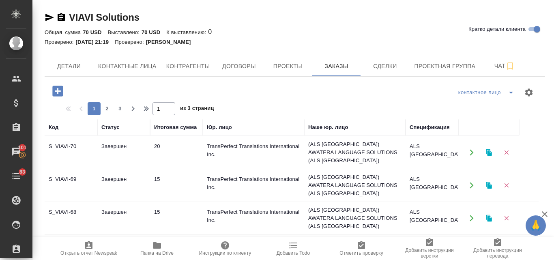
scroll to position [81, 0]
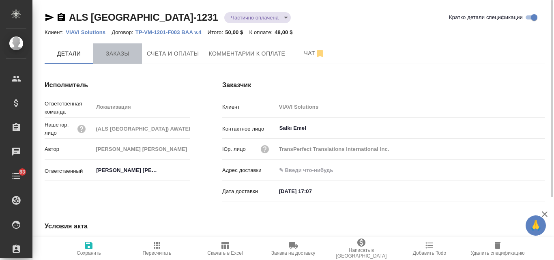
click at [128, 53] on span "Заказы" at bounding box center [117, 54] width 39 height 10
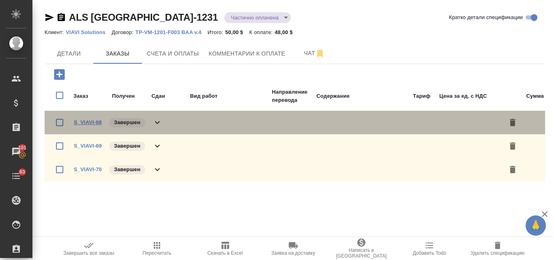
click at [83, 125] on link "S_VIAVI-68" at bounding box center [88, 122] width 28 height 6
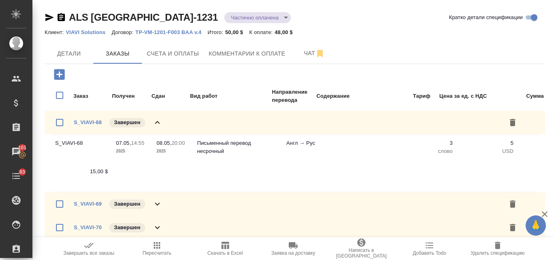
click at [155, 120] on icon at bounding box center [157, 123] width 10 height 10
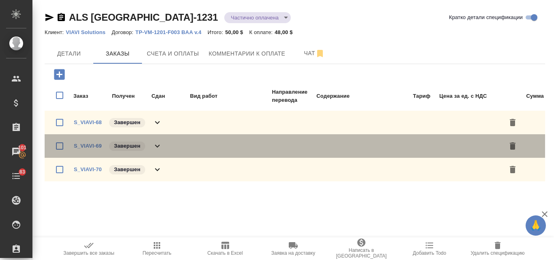
click at [78, 150] on div "S_VIAVI-69 Завершен" at bounding box center [118, 145] width 88 height 11
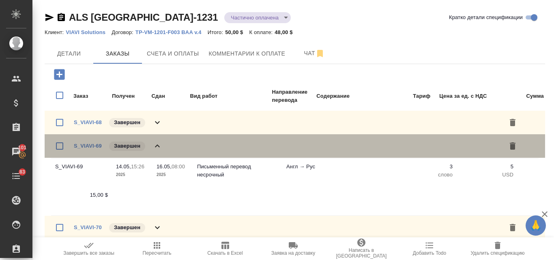
click at [78, 150] on div "S_VIAVI-69 Завершен" at bounding box center [118, 145] width 88 height 11
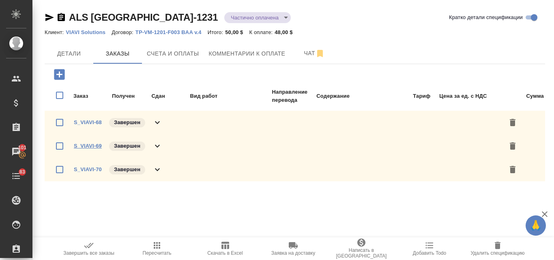
click at [88, 144] on link "S_VIAVI-69" at bounding box center [88, 146] width 28 height 6
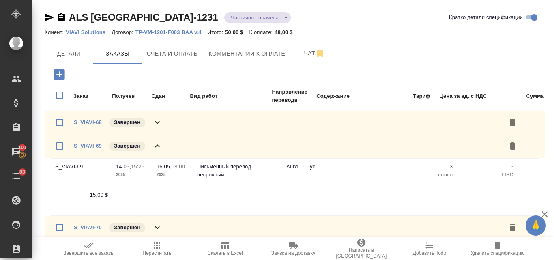
click at [158, 148] on icon at bounding box center [157, 146] width 10 height 10
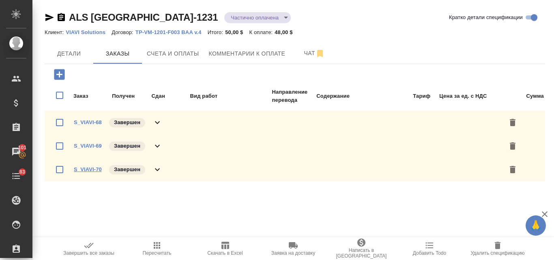
click at [89, 169] on link "S_VIAVI-70" at bounding box center [88, 169] width 28 height 6
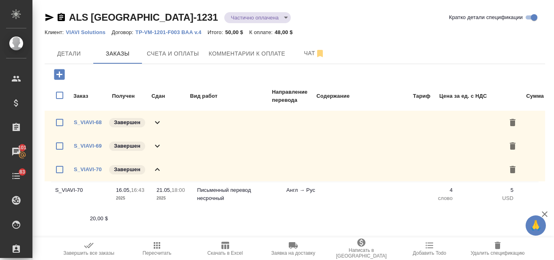
click at [152, 168] on icon at bounding box center [157, 170] width 10 height 10
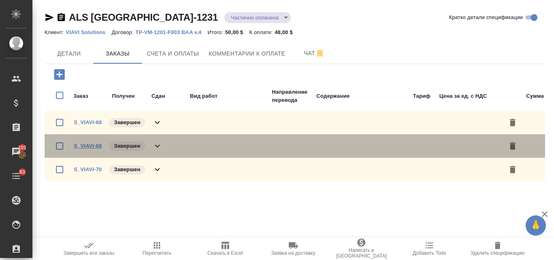
click at [90, 148] on link "S_VIAVI-69" at bounding box center [88, 146] width 28 height 6
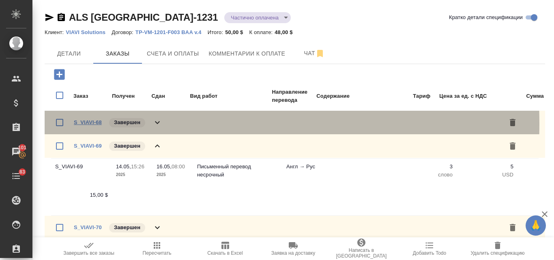
click at [85, 124] on link "S_VIAVI-68" at bounding box center [88, 122] width 28 height 6
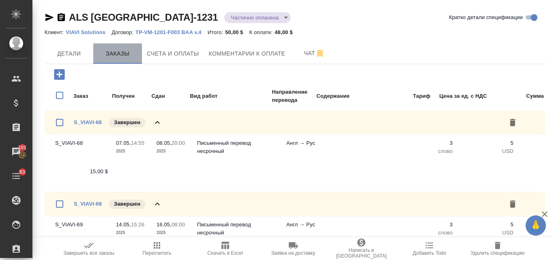
click at [113, 53] on span "Заказы" at bounding box center [117, 54] width 39 height 10
click at [79, 32] on p "VIAVI Solutions" at bounding box center [89, 32] width 46 height 6
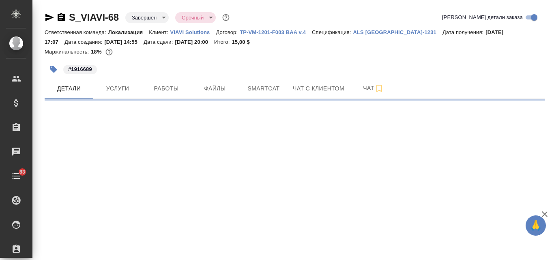
select select "RU"
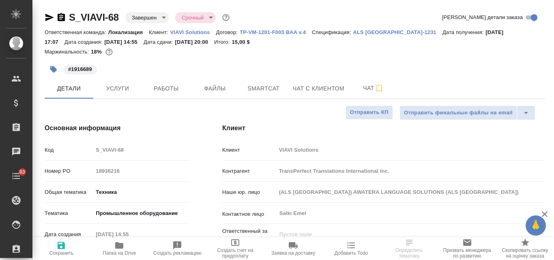
type textarea "x"
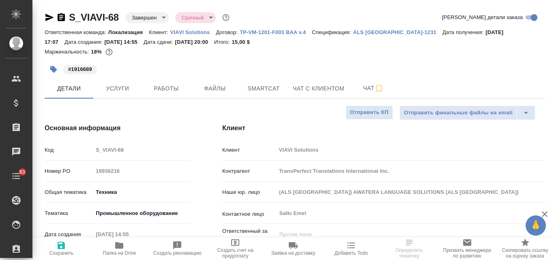
type textarea "x"
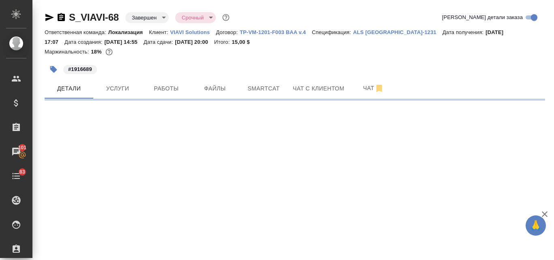
select select "RU"
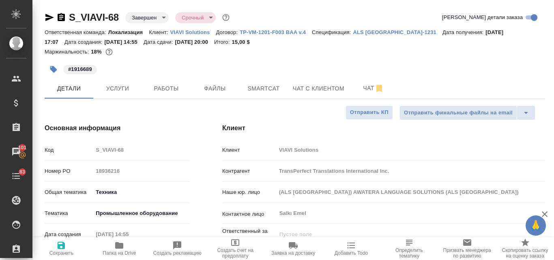
type textarea "x"
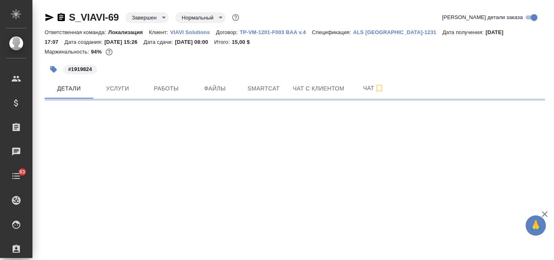
select select "RU"
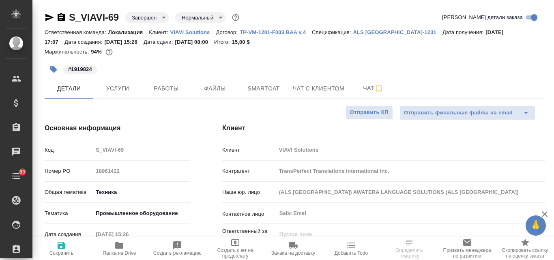
type textarea "x"
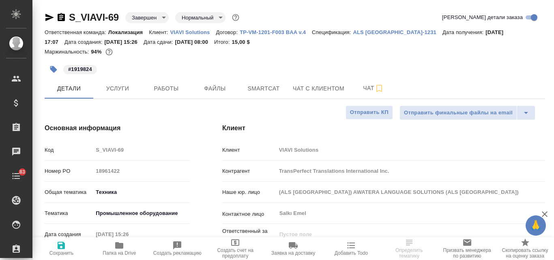
type textarea "x"
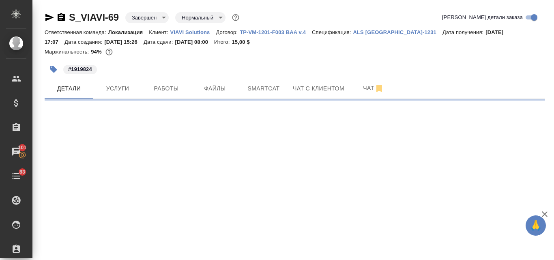
select select "RU"
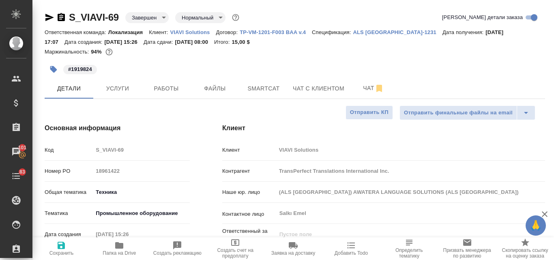
type textarea "x"
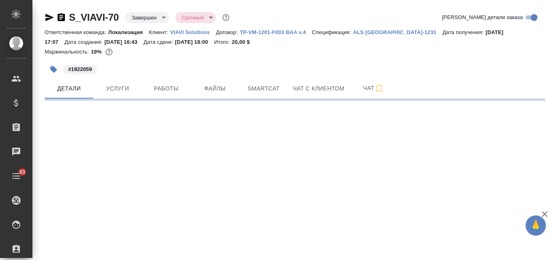
select select "RU"
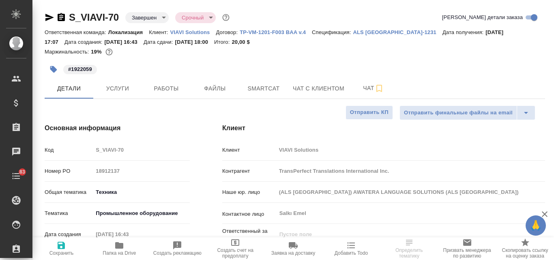
type textarea "x"
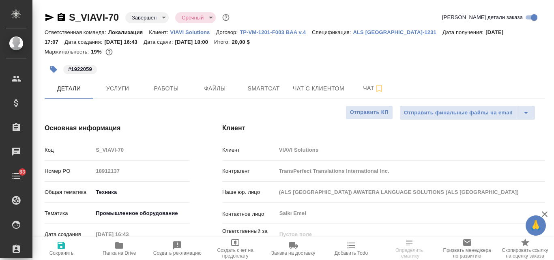
type textarea "x"
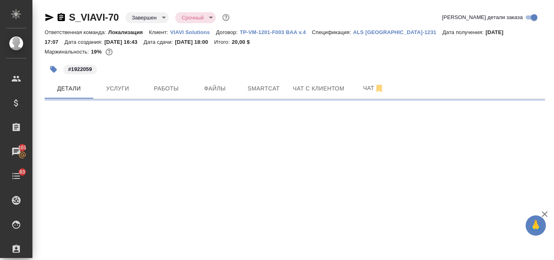
select select "RU"
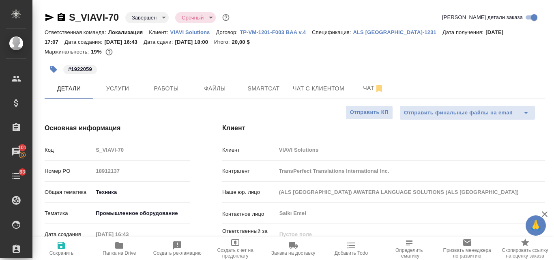
type textarea "x"
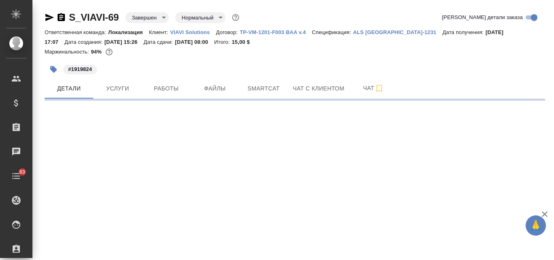
select select "RU"
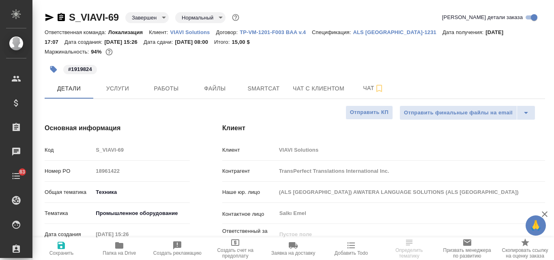
type textarea "x"
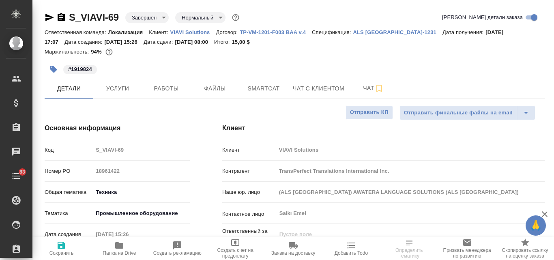
type textarea "x"
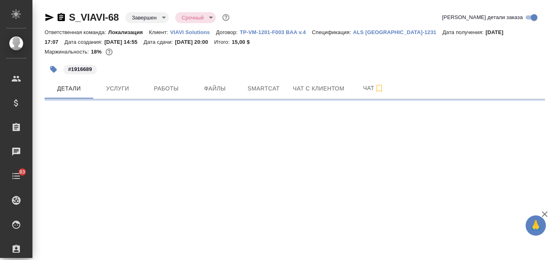
select select "RU"
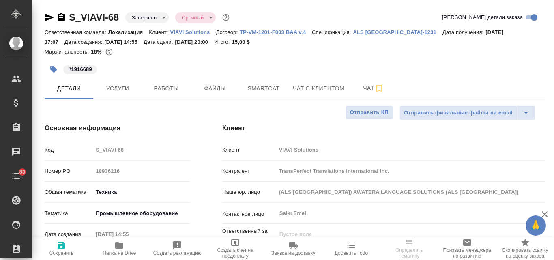
type textarea "x"
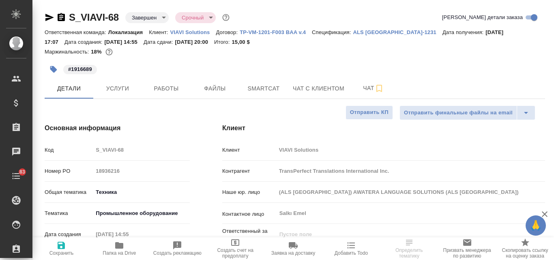
type textarea "x"
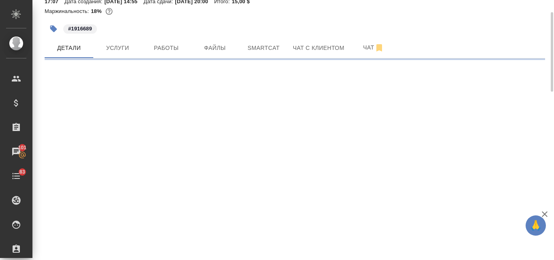
select select "RU"
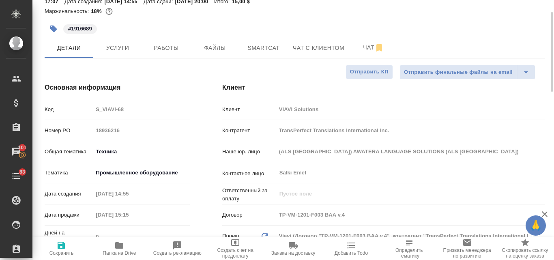
type textarea "x"
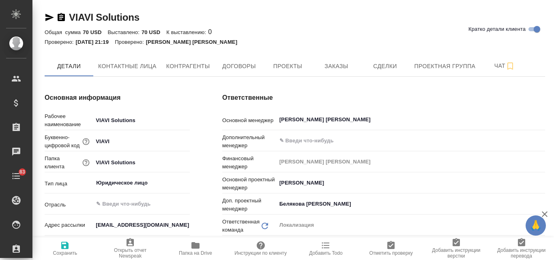
type textarea "x"
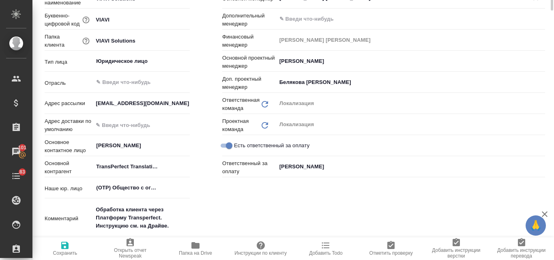
scroll to position [41, 0]
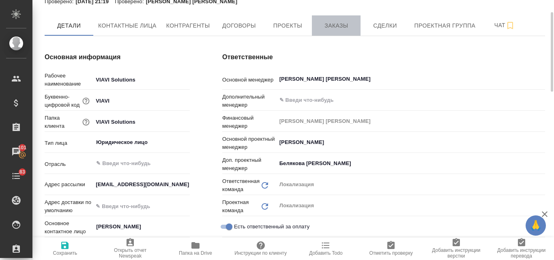
click at [337, 23] on span "Заказы" at bounding box center [335, 26] width 39 height 10
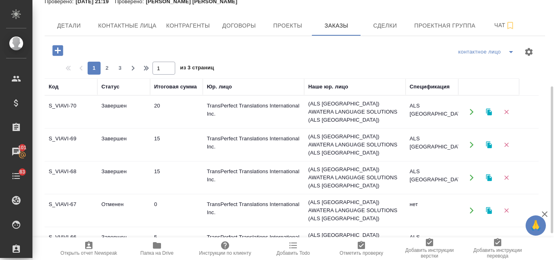
scroll to position [122, 0]
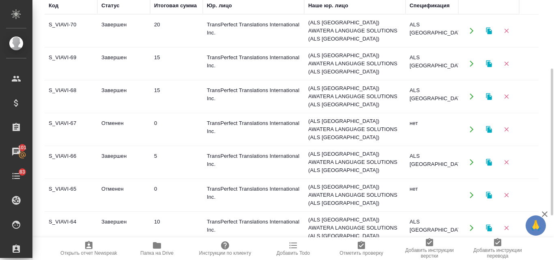
click at [166, 148] on td "5" at bounding box center [176, 162] width 53 height 28
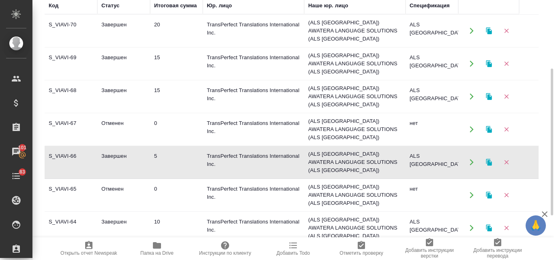
click at [166, 148] on td "5" at bounding box center [176, 162] width 53 height 28
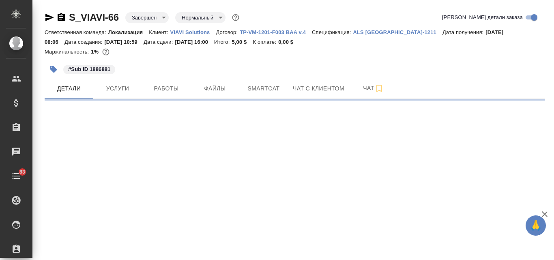
select select "RU"
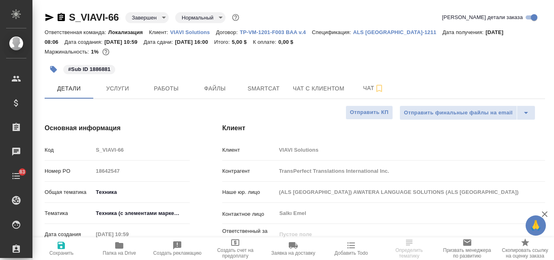
type textarea "x"
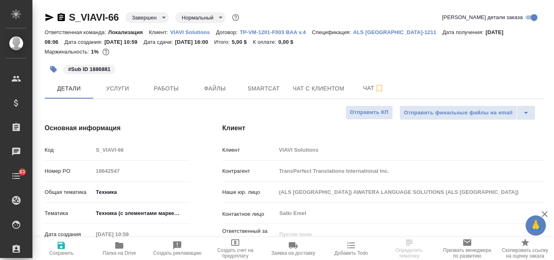
type textarea "x"
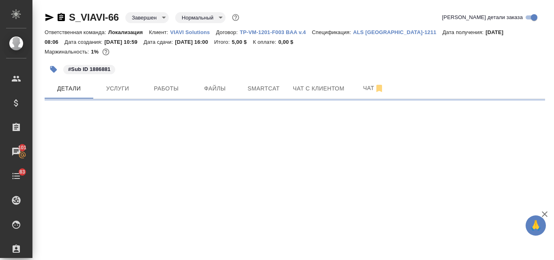
select select "RU"
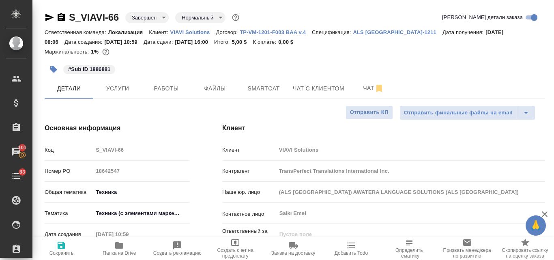
type textarea "x"
click at [372, 33] on p "ALS [GEOGRAPHIC_DATA]-1211" at bounding box center [397, 32] width 89 height 6
type textarea "x"
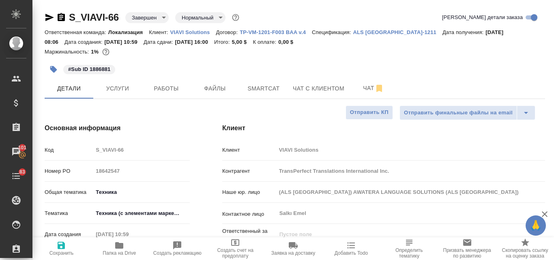
type textarea "x"
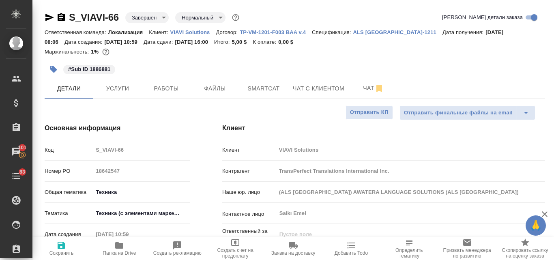
type textarea "x"
